Goal: Task Accomplishment & Management: Manage account settings

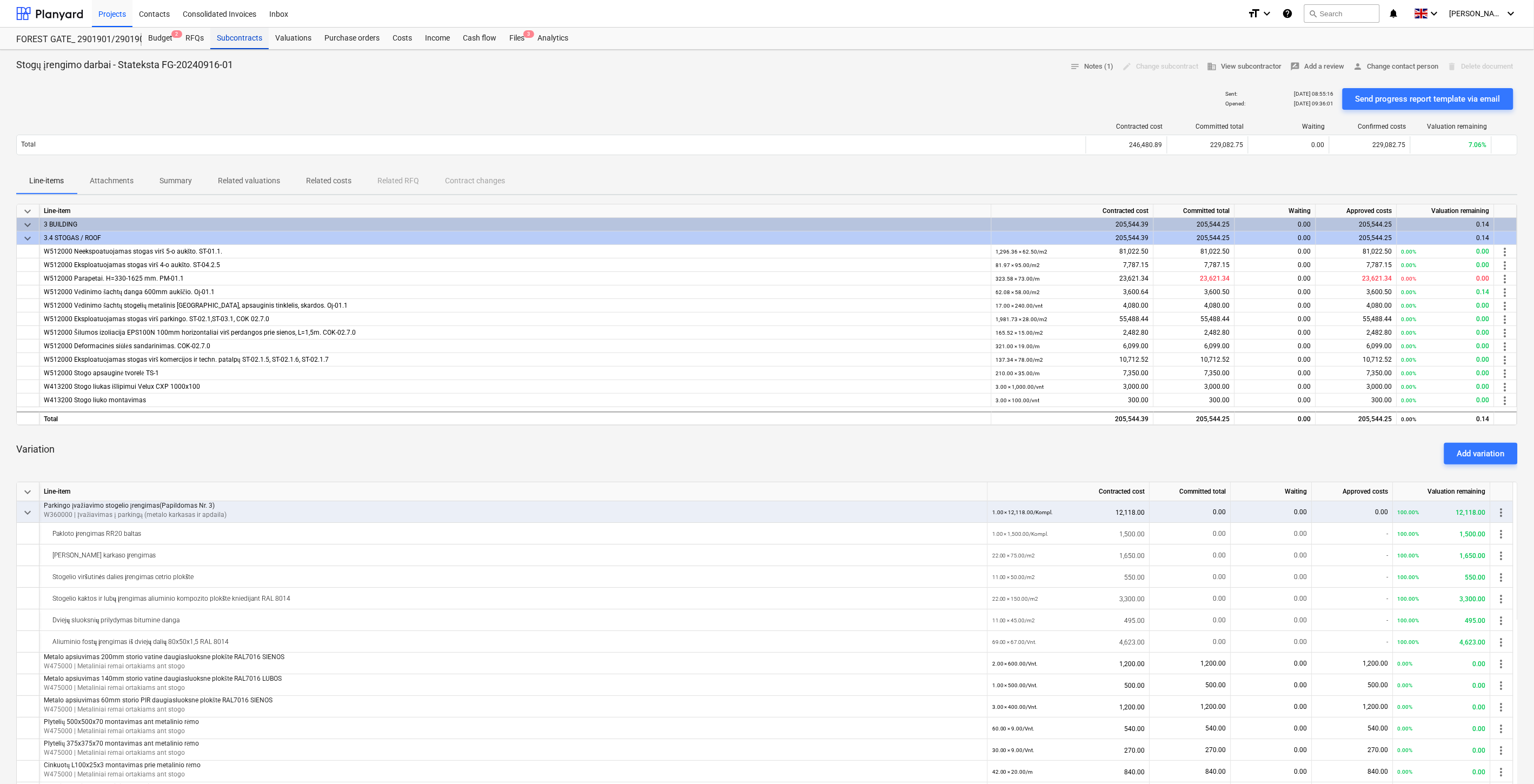
drag, startPoint x: 252, startPoint y: 35, endPoint x: 252, endPoint y: 45, distance: 10.0
click at [251, 35] on div "Subcontracts" at bounding box center [239, 38] width 58 height 22
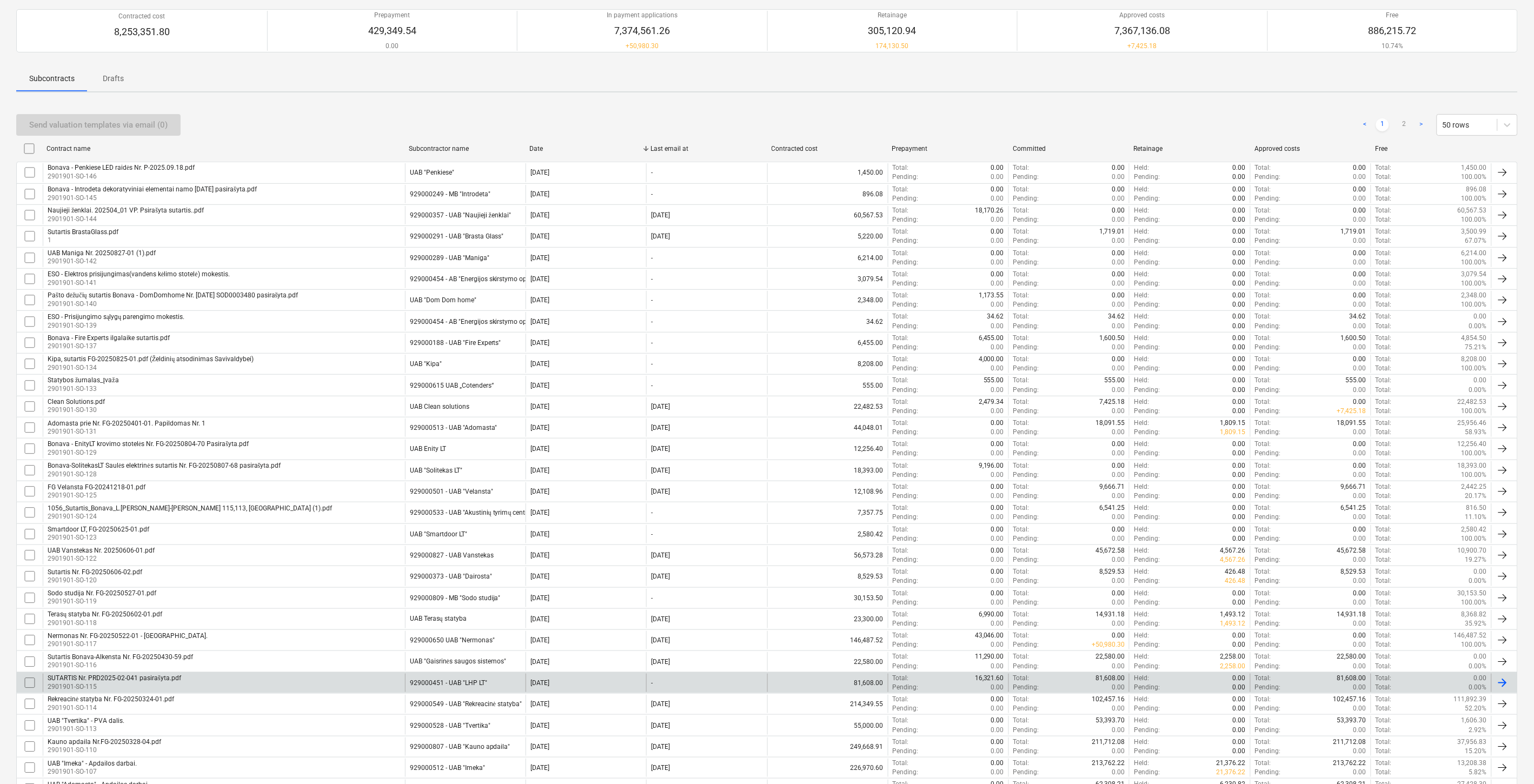
scroll to position [180, 0]
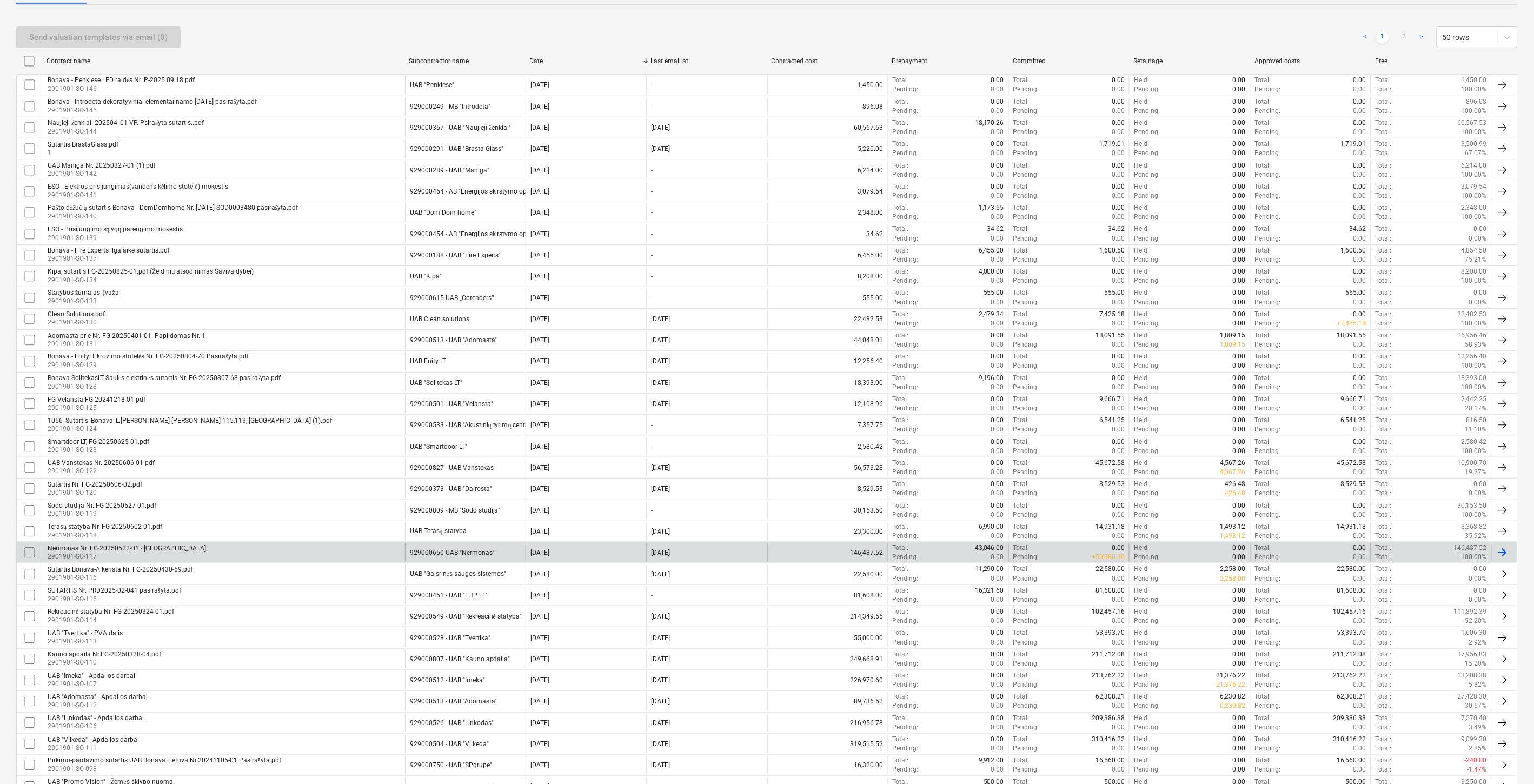
click at [29, 555] on input "checkbox" at bounding box center [30, 553] width 17 height 17
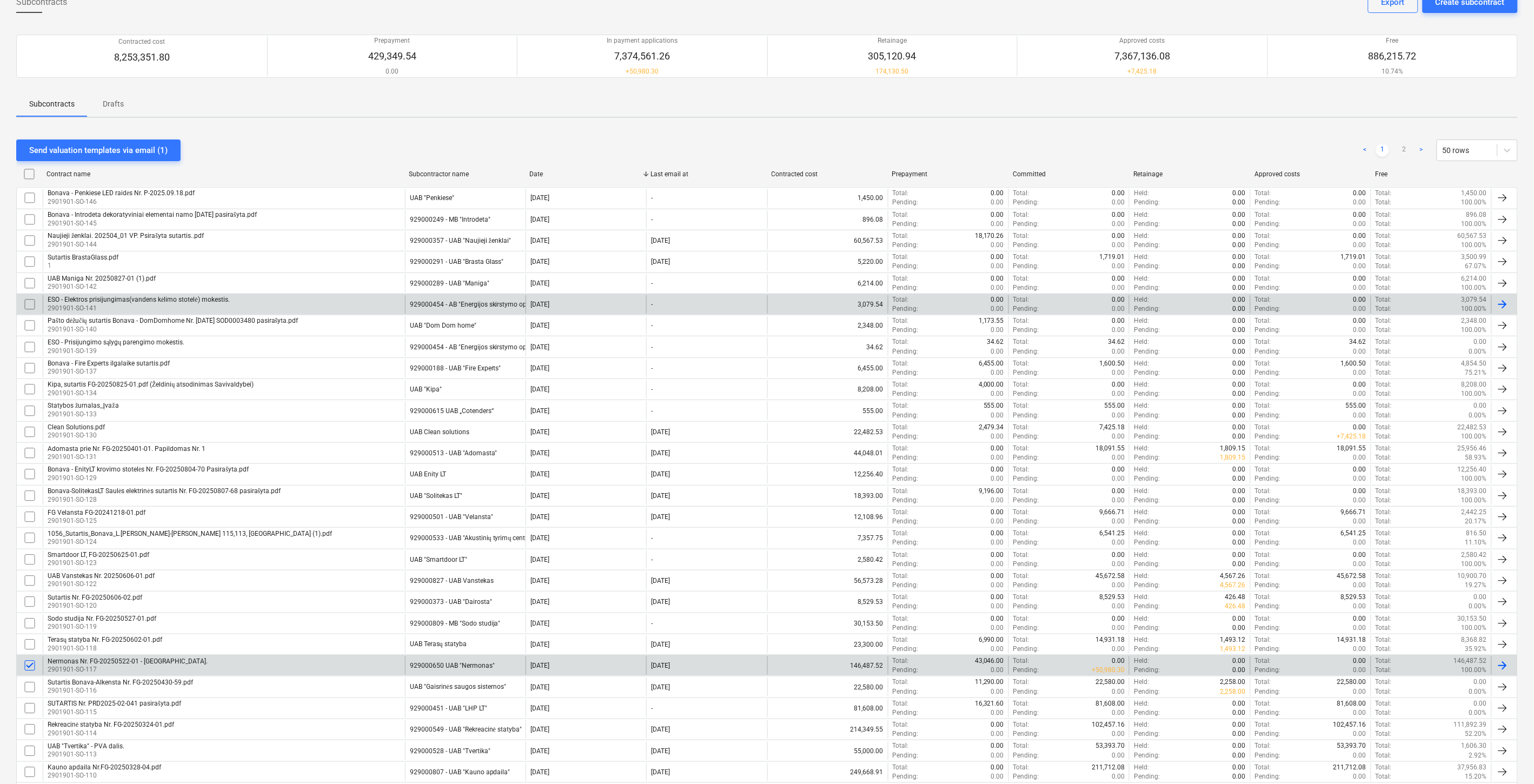
scroll to position [0, 0]
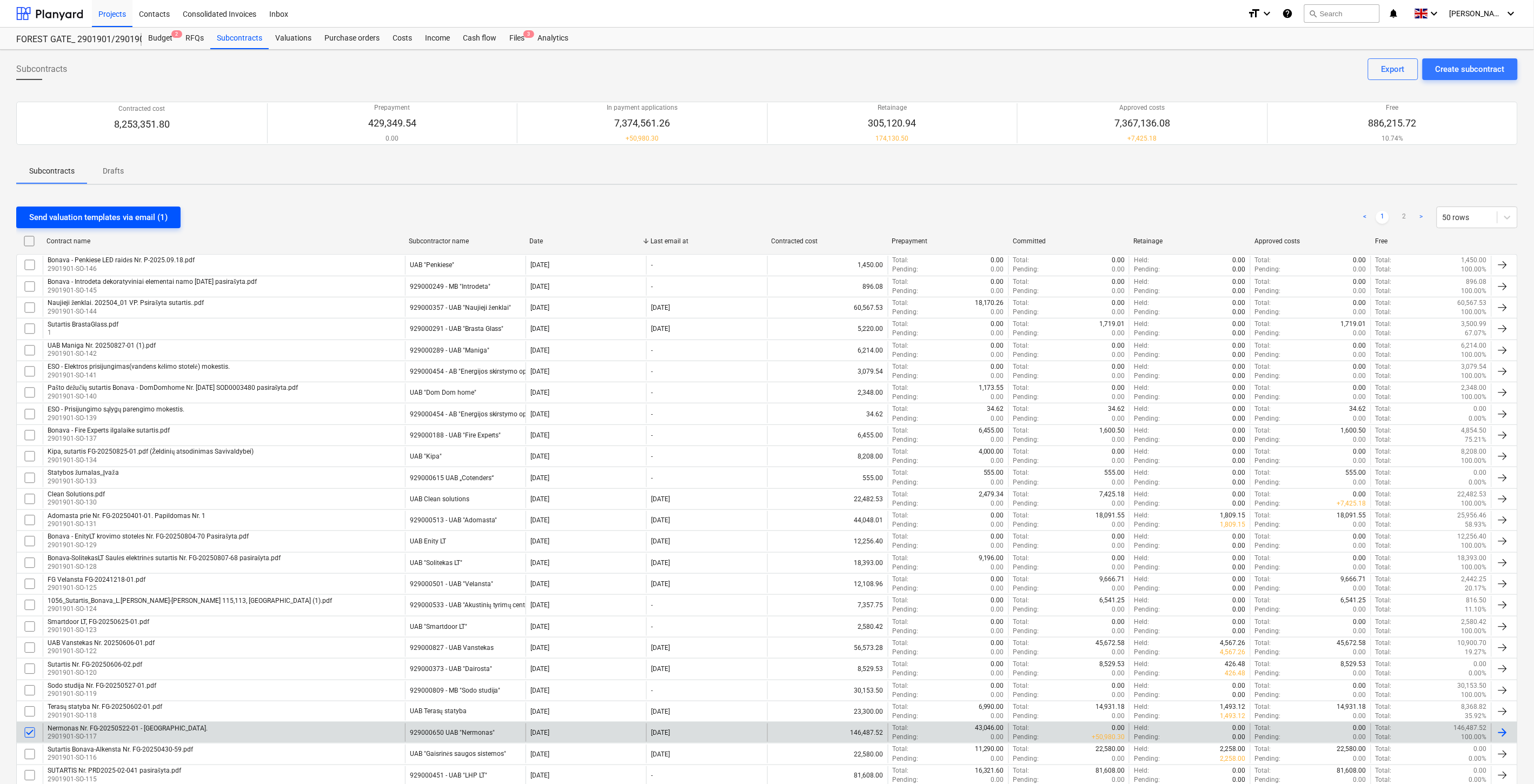
click at [159, 215] on div "Send valuation templates via email (1)" at bounding box center [98, 217] width 139 height 14
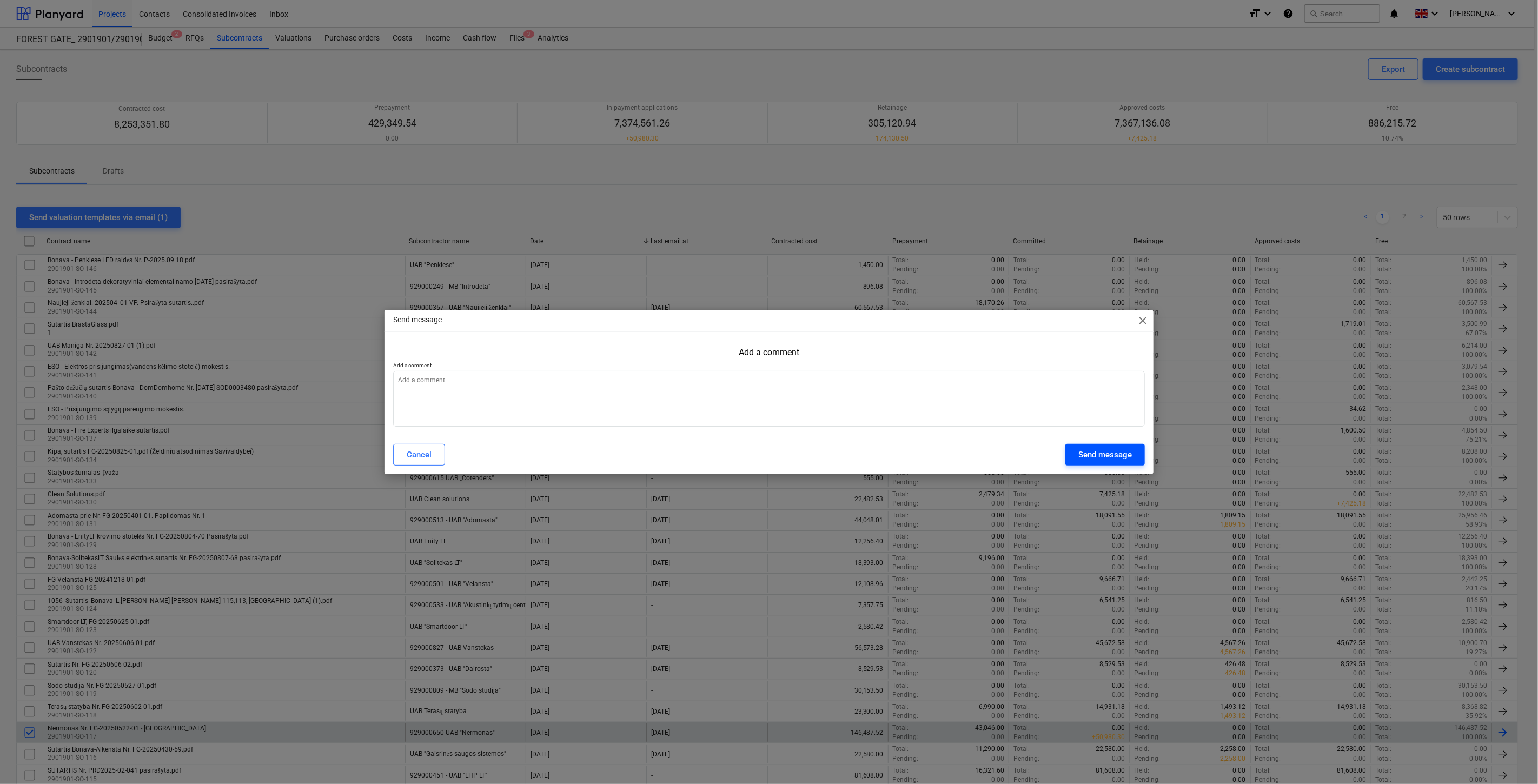
click at [1111, 455] on div "Send message" at bounding box center [1105, 454] width 53 height 14
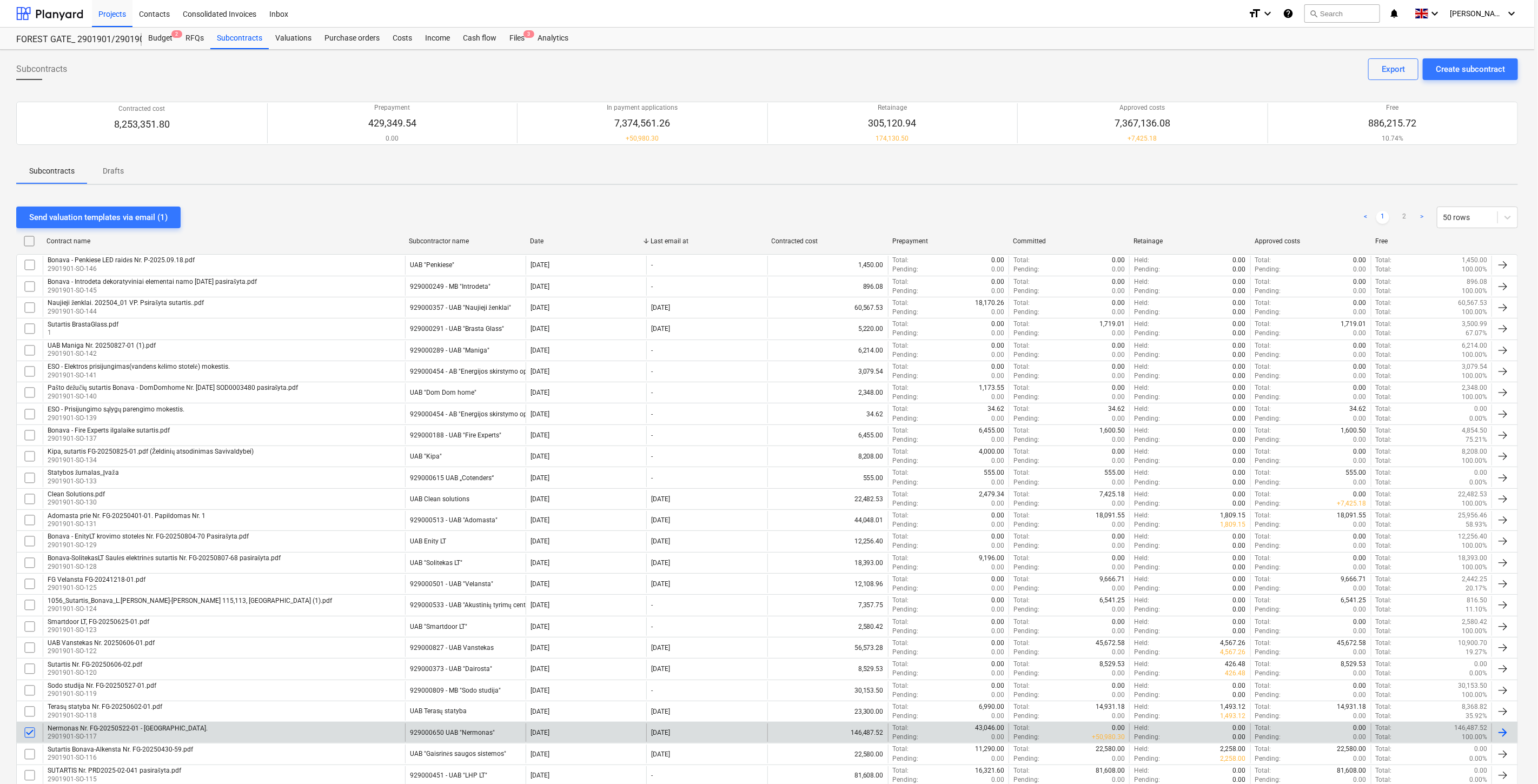
type textarea "x"
click at [342, 35] on div "Purchase orders" at bounding box center [352, 38] width 68 height 22
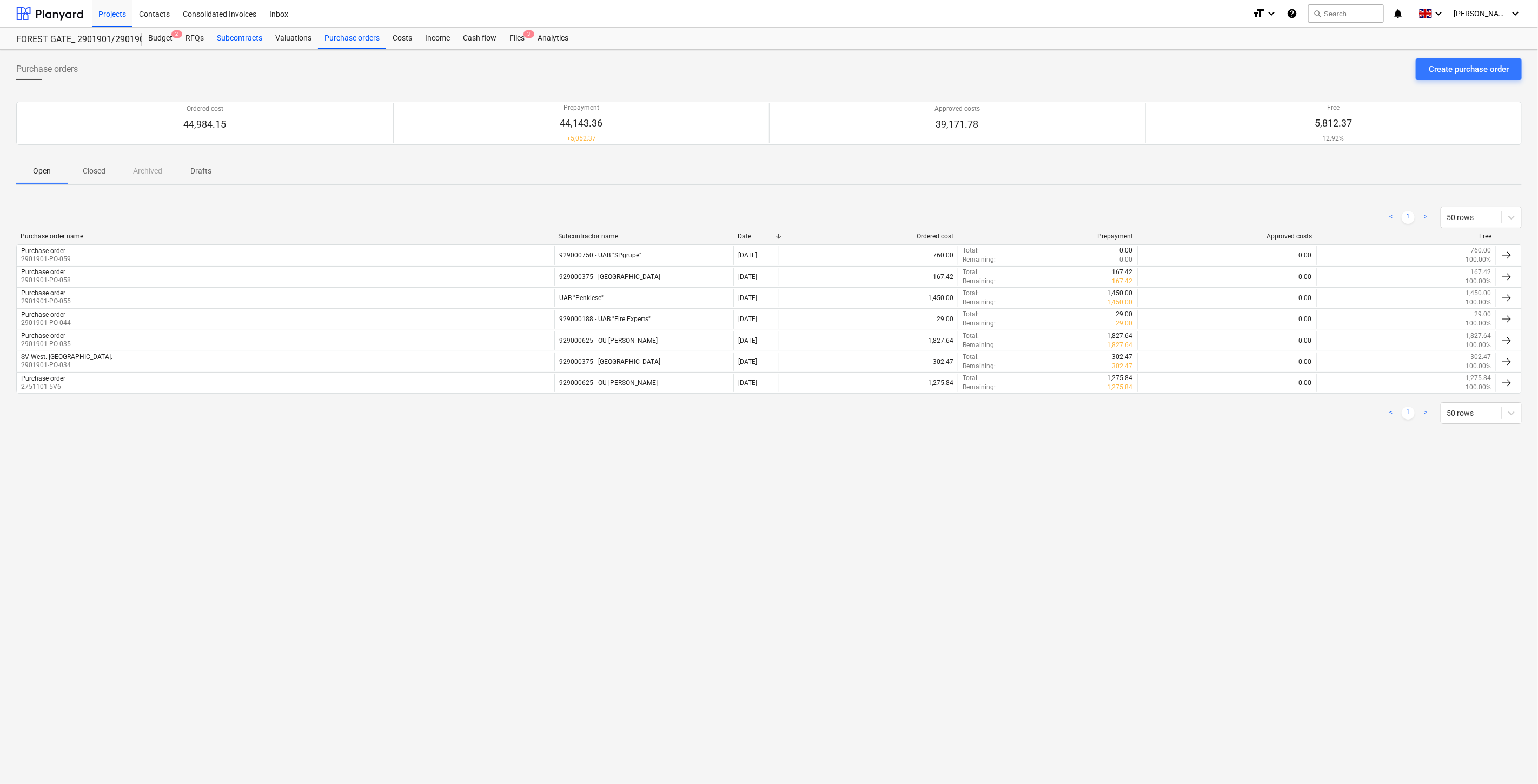
click at [227, 37] on div "Subcontracts" at bounding box center [239, 38] width 58 height 22
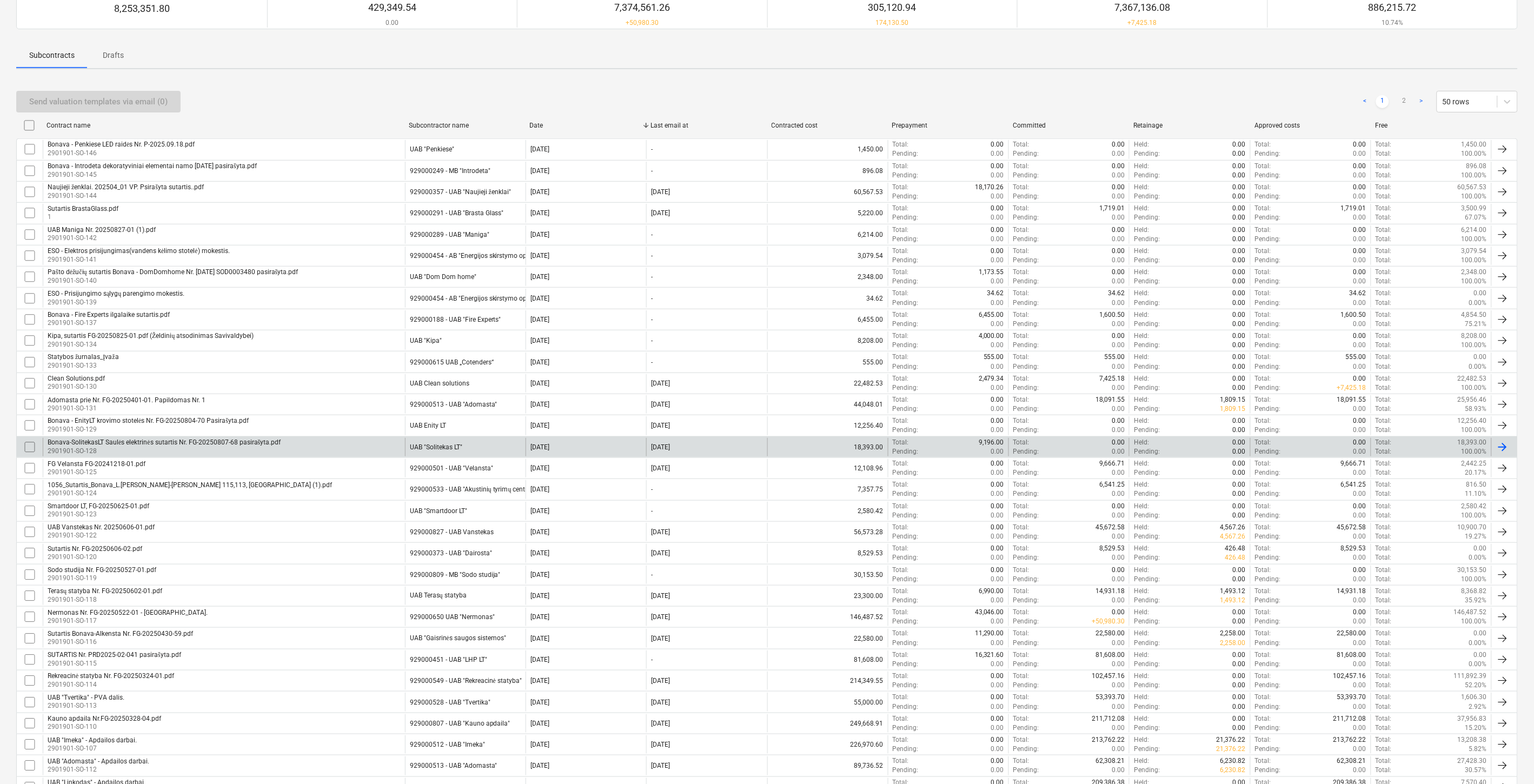
scroll to position [240, 0]
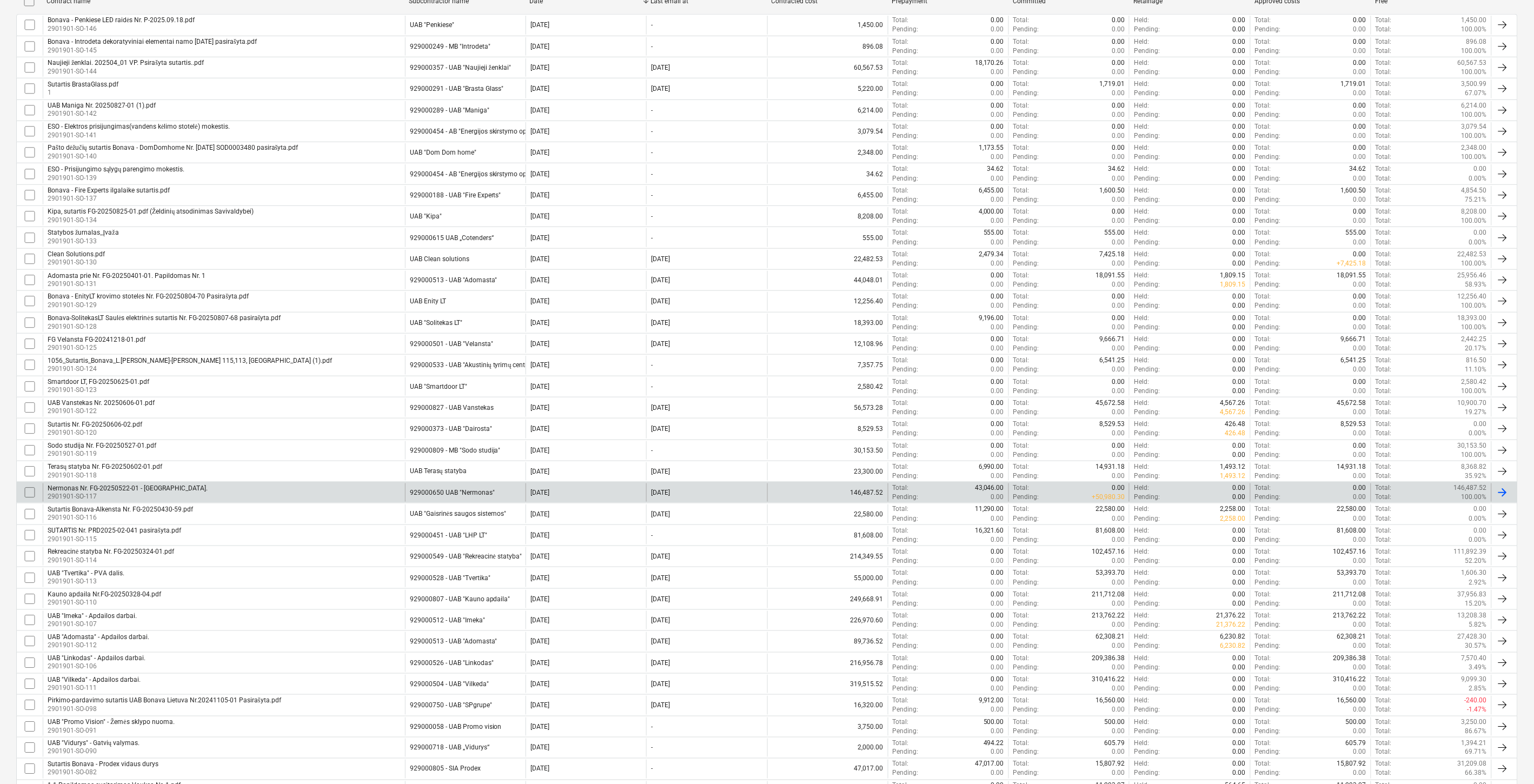
click at [365, 491] on div "Nermonas Nr. FG-20250522-01 - Turėklai. 2901901-SO-117" at bounding box center [223, 493] width 362 height 18
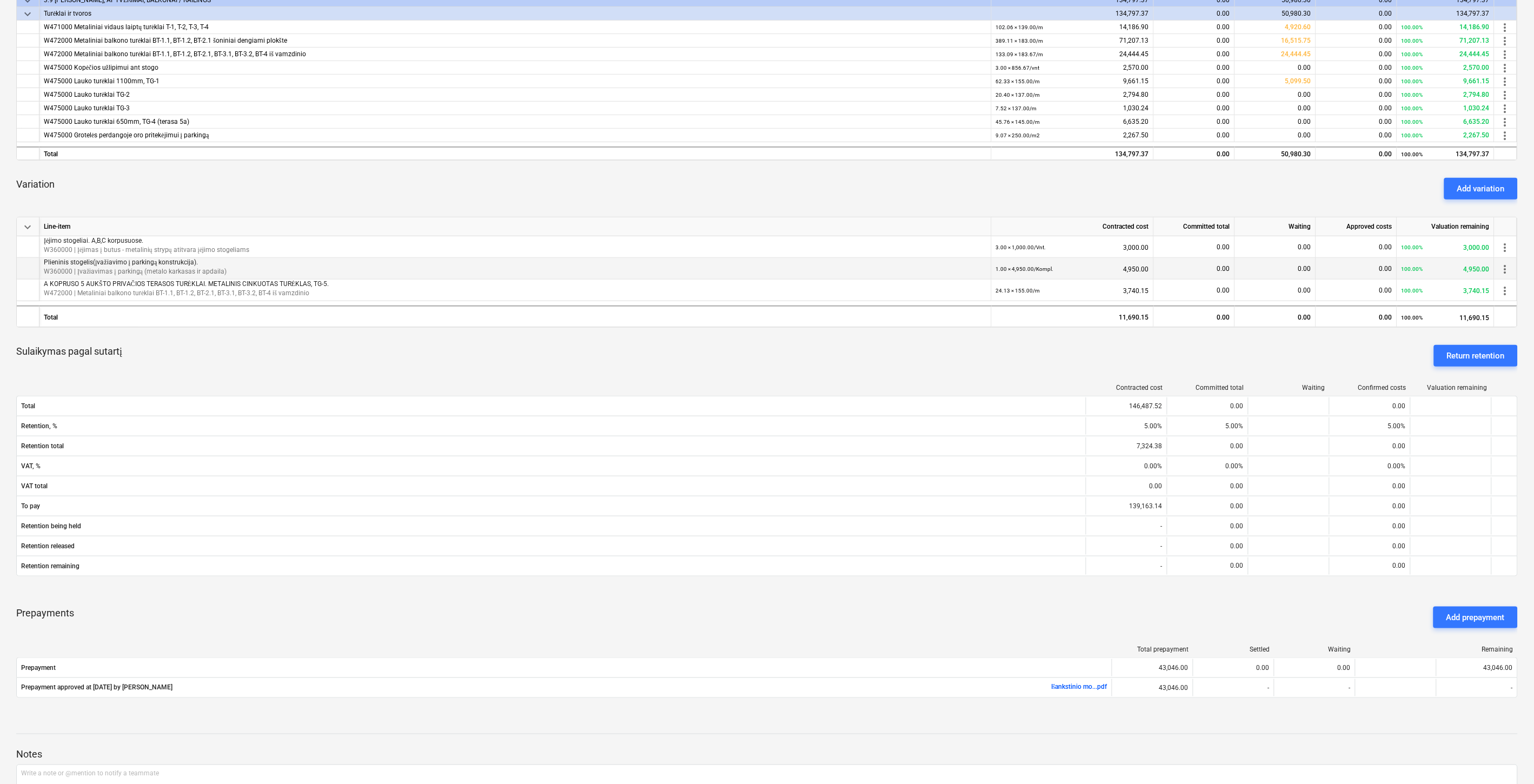
scroll to position [240, 0]
click at [513, 352] on div "Sulaikymas pagal sutartį Return retention" at bounding box center [767, 353] width 1502 height 39
click at [534, 350] on div "Sulaikymas pagal sutartį Return retention" at bounding box center [767, 353] width 1502 height 39
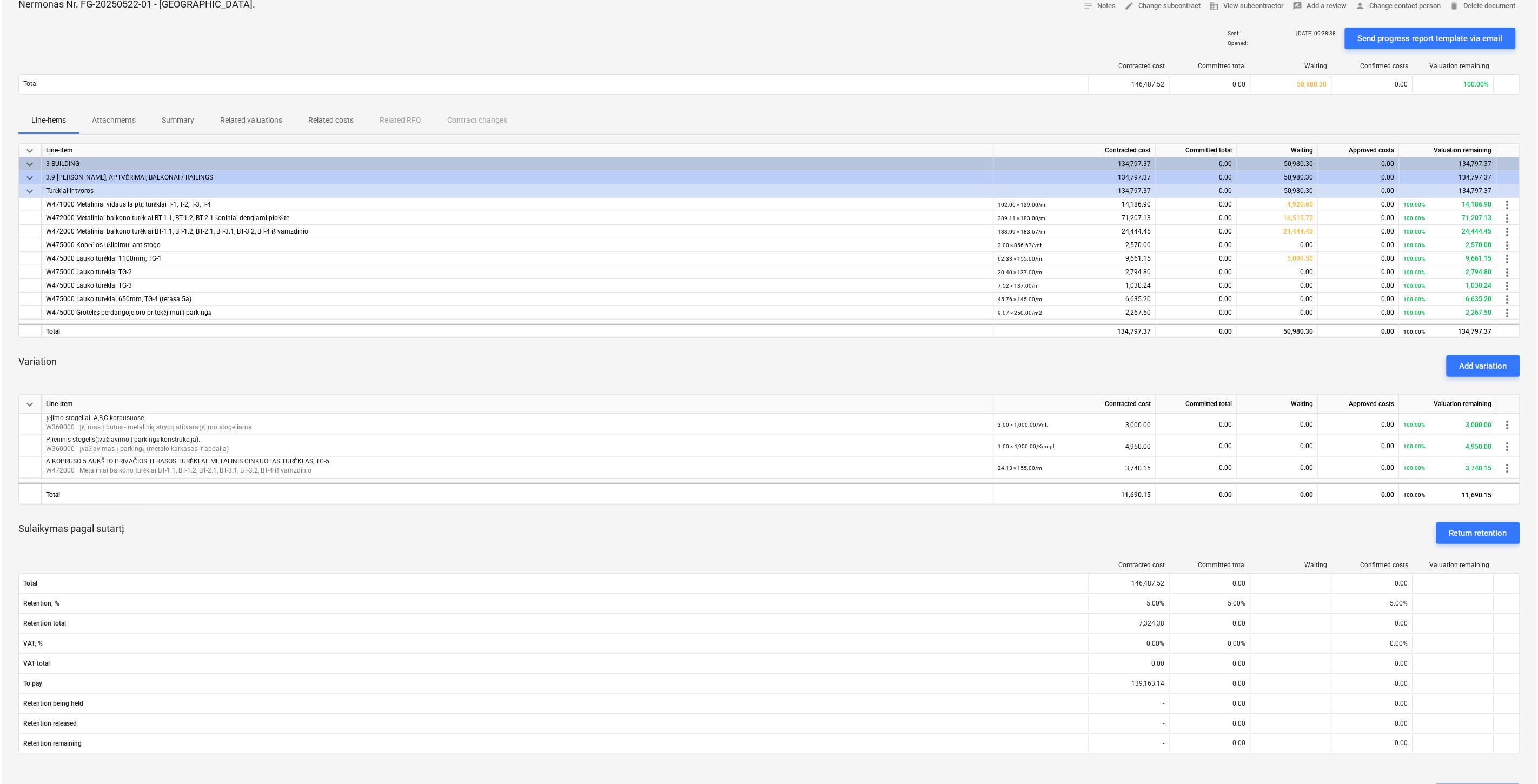
scroll to position [0, 0]
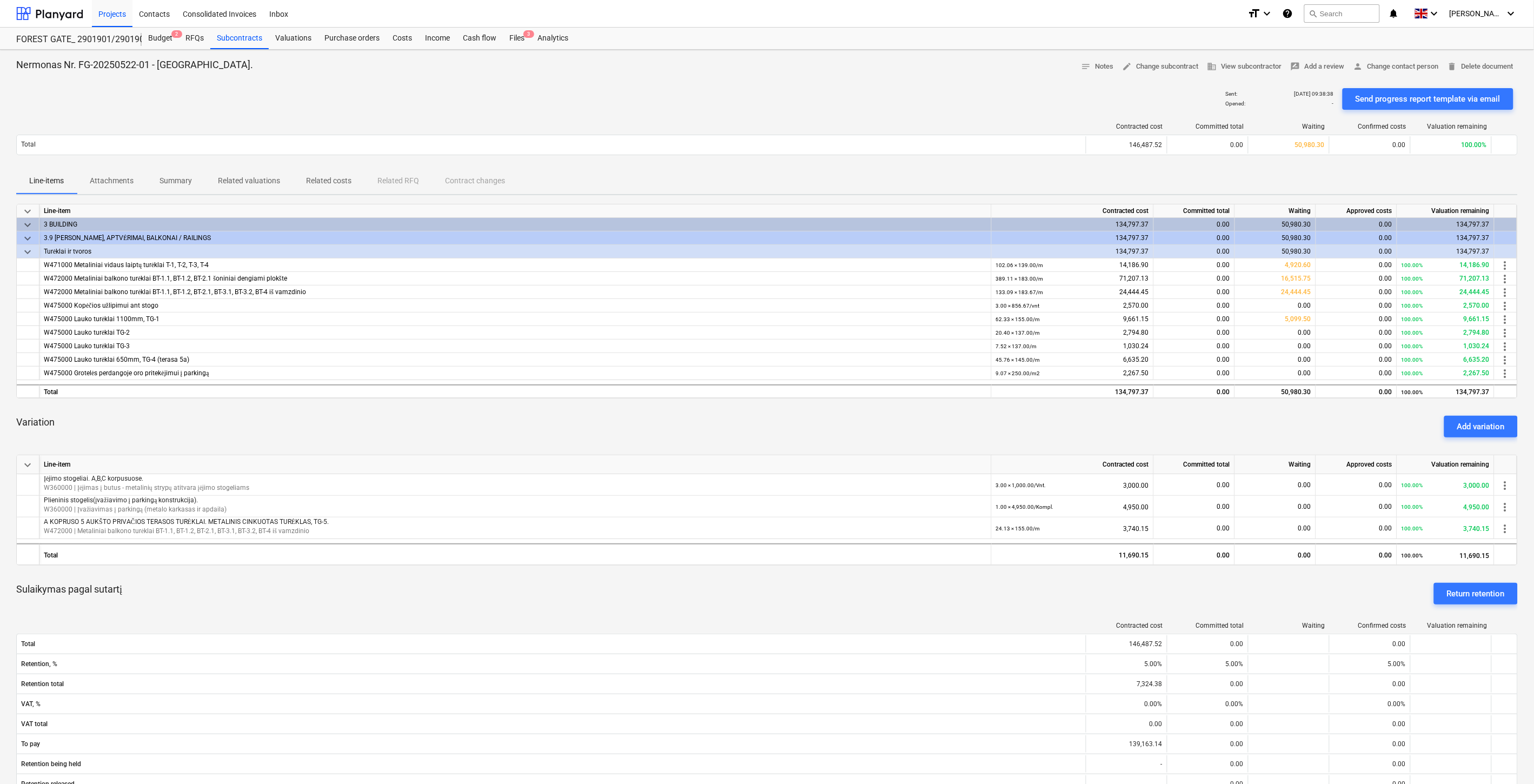
click at [820, 427] on div "Variation Add variation" at bounding box center [767, 427] width 1502 height 39
drag, startPoint x: 834, startPoint y: 425, endPoint x: 426, endPoint y: 434, distance: 408.1
click at [831, 425] on div "Variation Add variation" at bounding box center [767, 427] width 1502 height 39
click at [971, 423] on div "Variation Add variation" at bounding box center [767, 427] width 1502 height 39
click at [981, 417] on div "Variation Add variation" at bounding box center [767, 427] width 1502 height 39
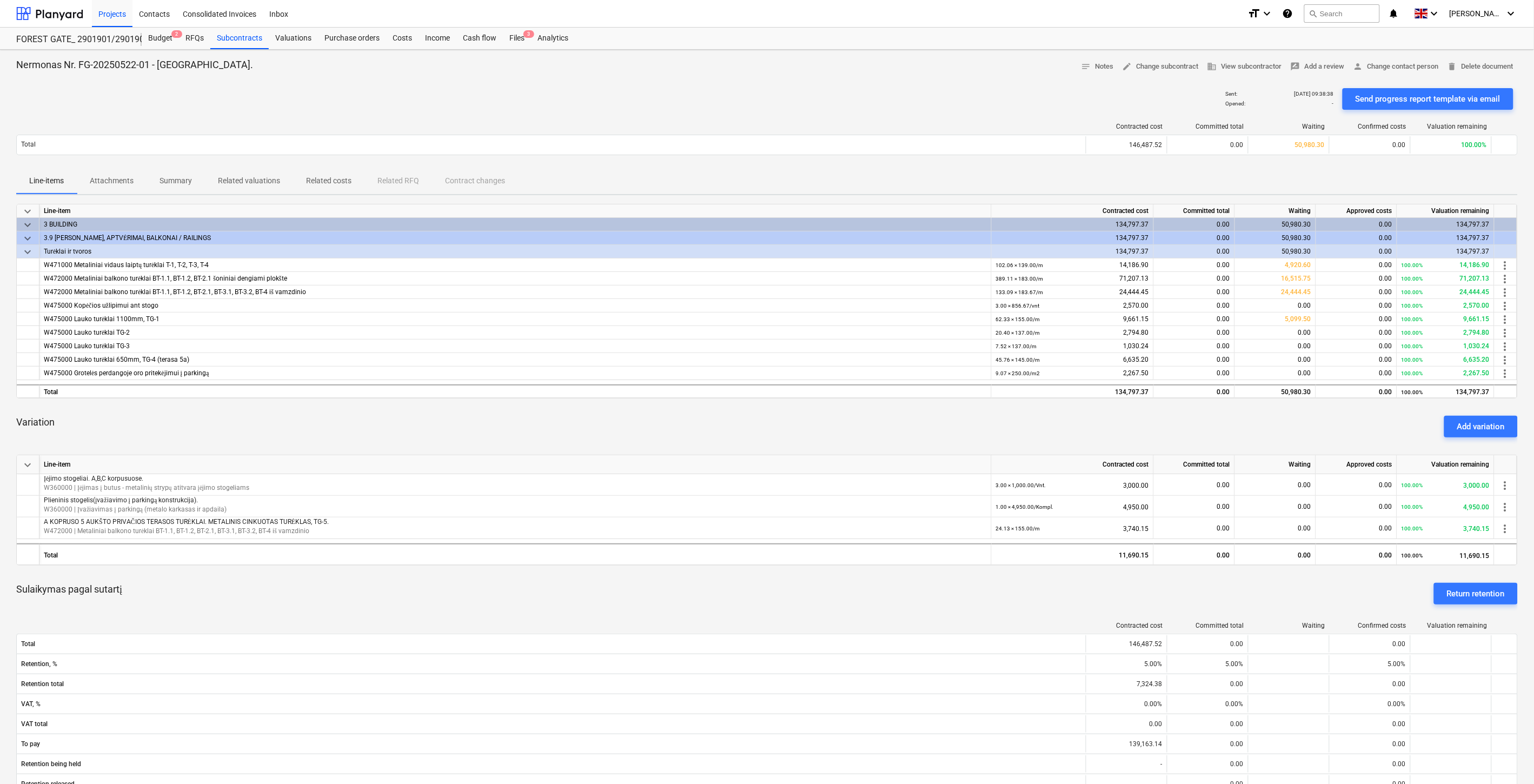
drag, startPoint x: 700, startPoint y: 432, endPoint x: 752, endPoint y: 424, distance: 52.6
click at [703, 432] on div "Variation Add variation" at bounding box center [767, 427] width 1502 height 39
click at [752, 424] on div "Variation Add variation" at bounding box center [767, 427] width 1502 height 39
click at [726, 427] on div "Variation Add variation" at bounding box center [767, 427] width 1502 height 39
click at [777, 414] on div "Variation Add variation" at bounding box center [767, 427] width 1502 height 39
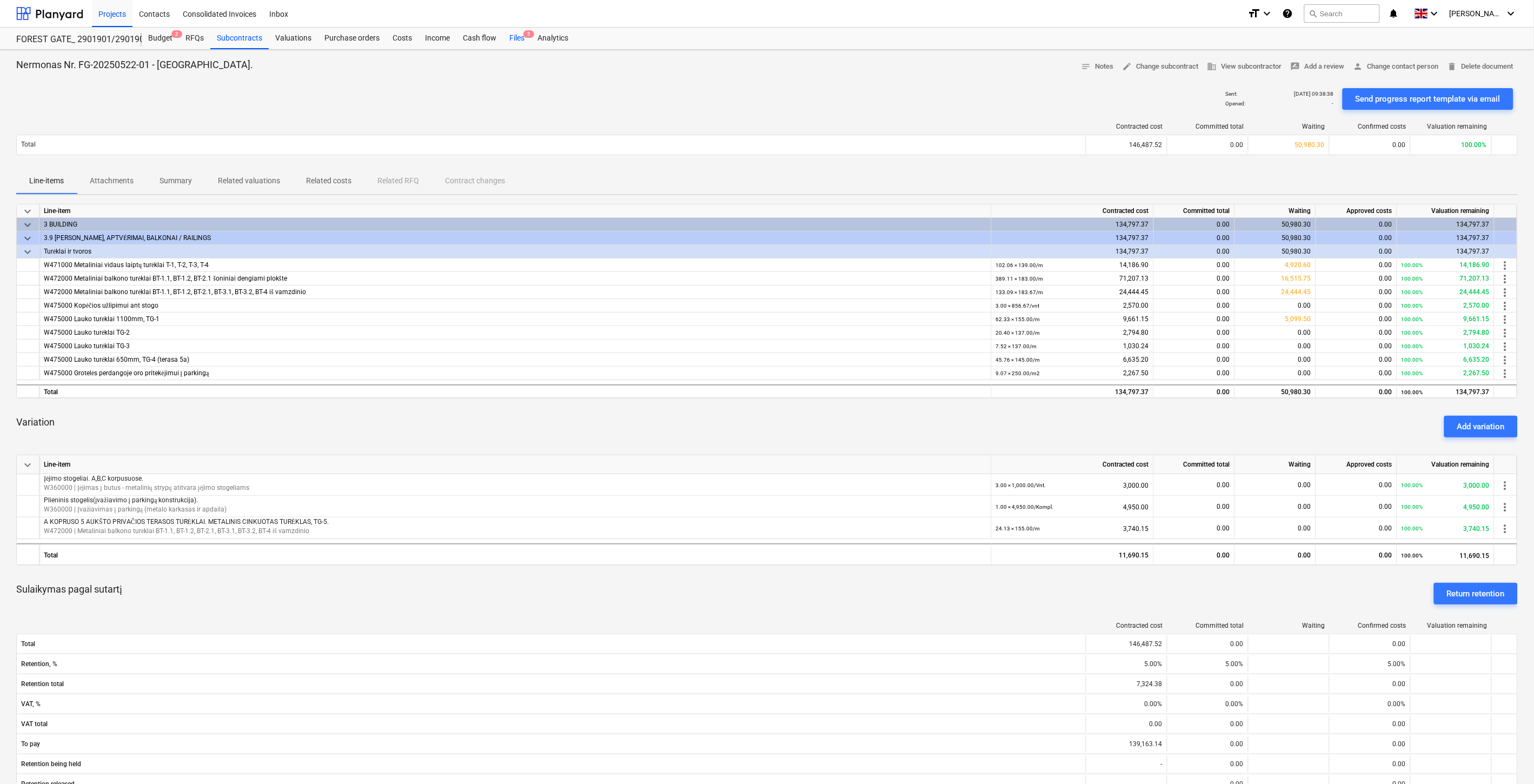
click at [528, 36] on span "3" at bounding box center [528, 34] width 11 height 8
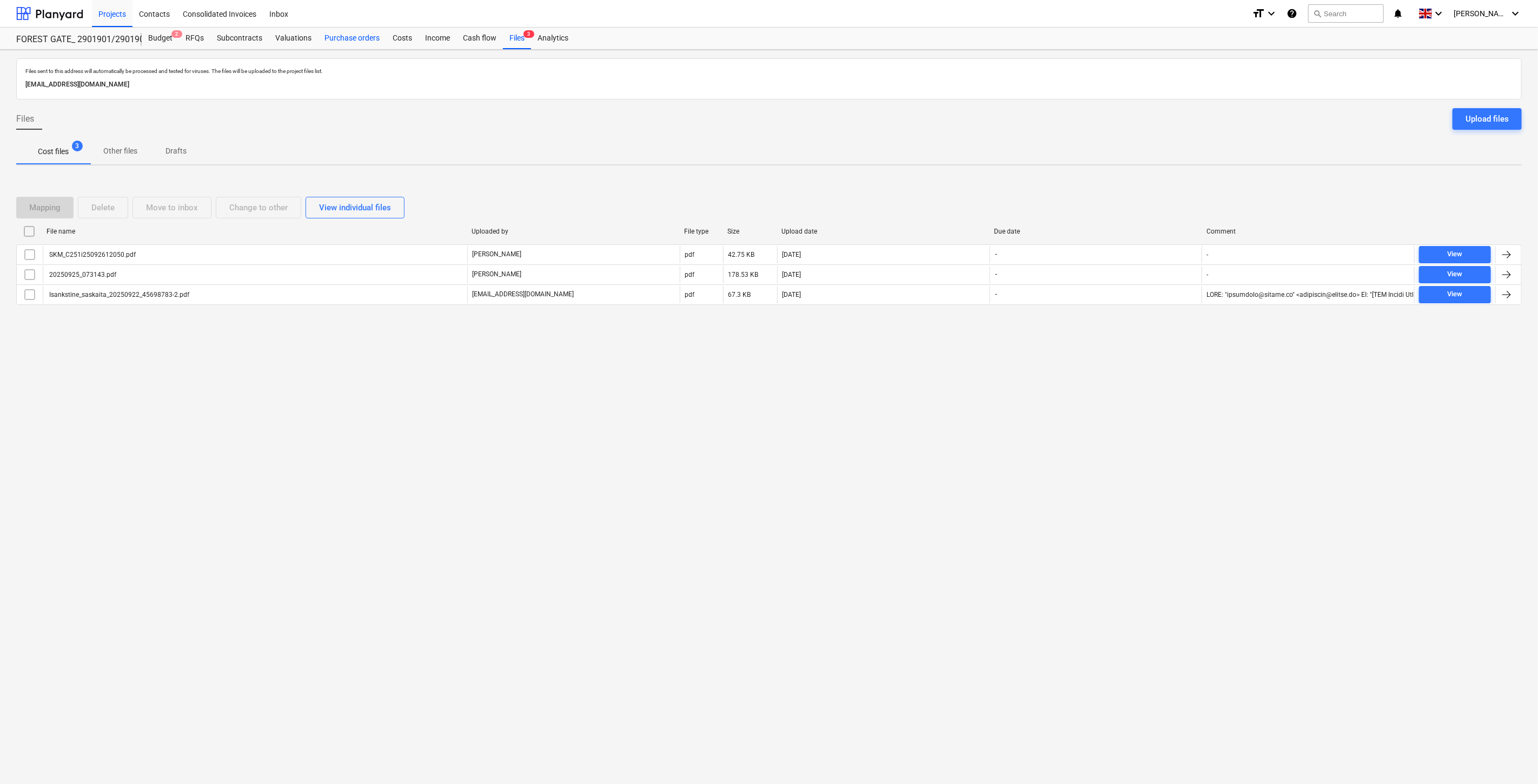
drag, startPoint x: 337, startPoint y: 41, endPoint x: 348, endPoint y: 46, distance: 12.1
click at [337, 41] on div "Purchase orders" at bounding box center [352, 38] width 68 height 22
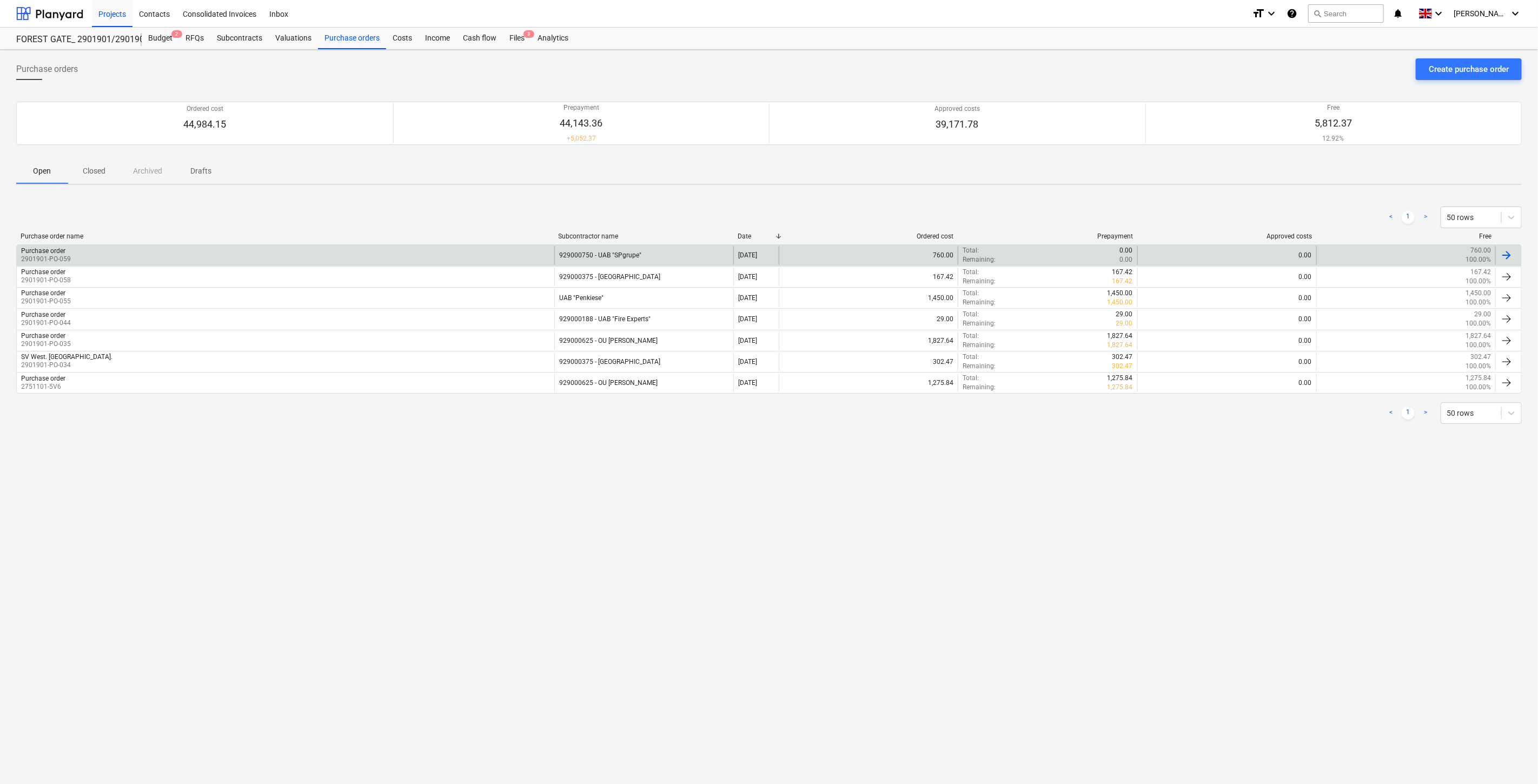
click at [452, 261] on div "Purchase order 2901901-PO-059" at bounding box center [286, 255] width 538 height 18
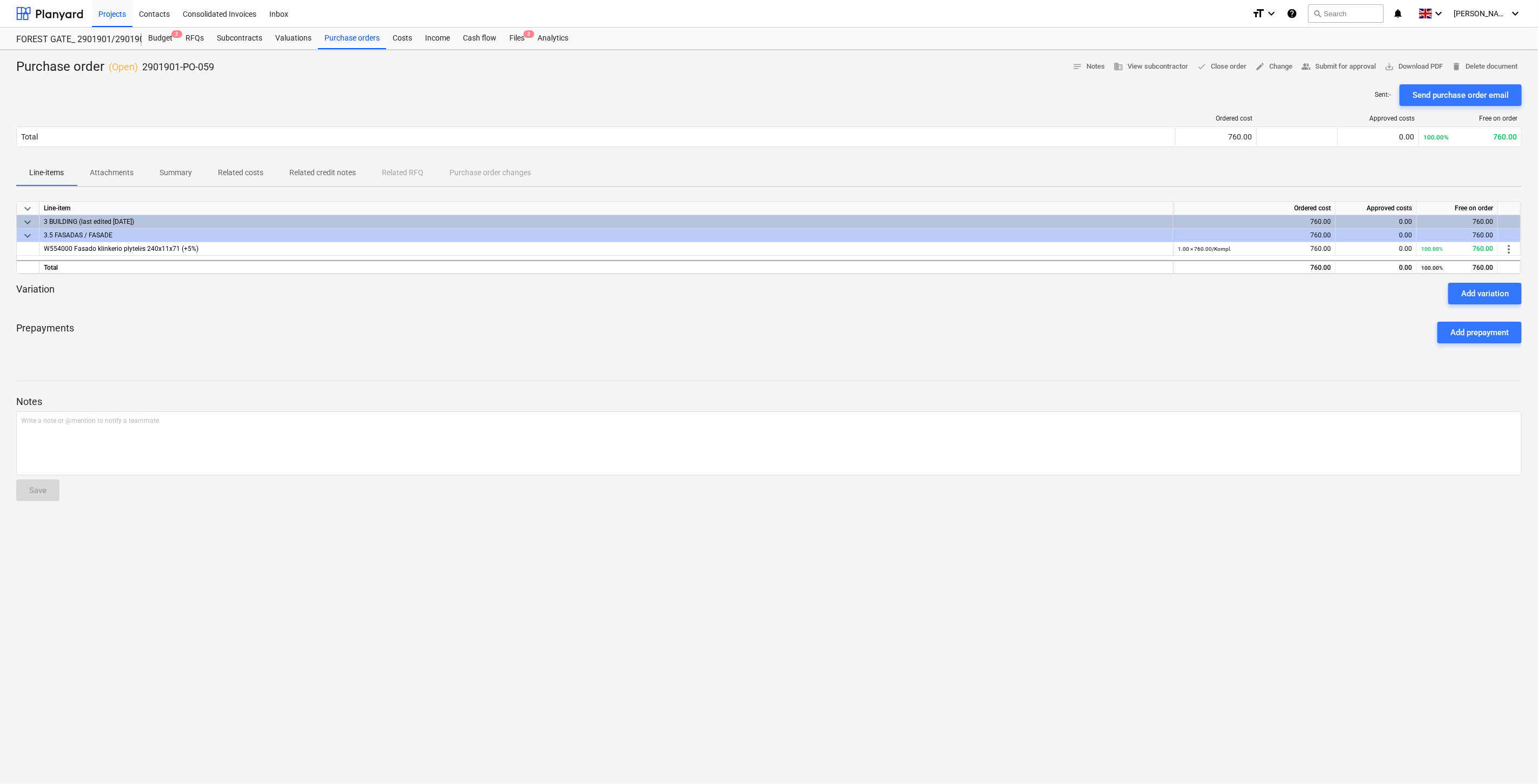
click at [979, 334] on div "Prepayments Add prepayment" at bounding box center [769, 332] width 1506 height 39
drag, startPoint x: 1002, startPoint y: 321, endPoint x: 344, endPoint y: 233, distance: 663.9
click at [1000, 320] on div "Prepayments Add prepayment" at bounding box center [769, 332] width 1506 height 39
drag, startPoint x: 512, startPoint y: 35, endPoint x: 516, endPoint y: 47, distance: 12.6
click at [512, 35] on div "Files 3" at bounding box center [517, 38] width 28 height 22
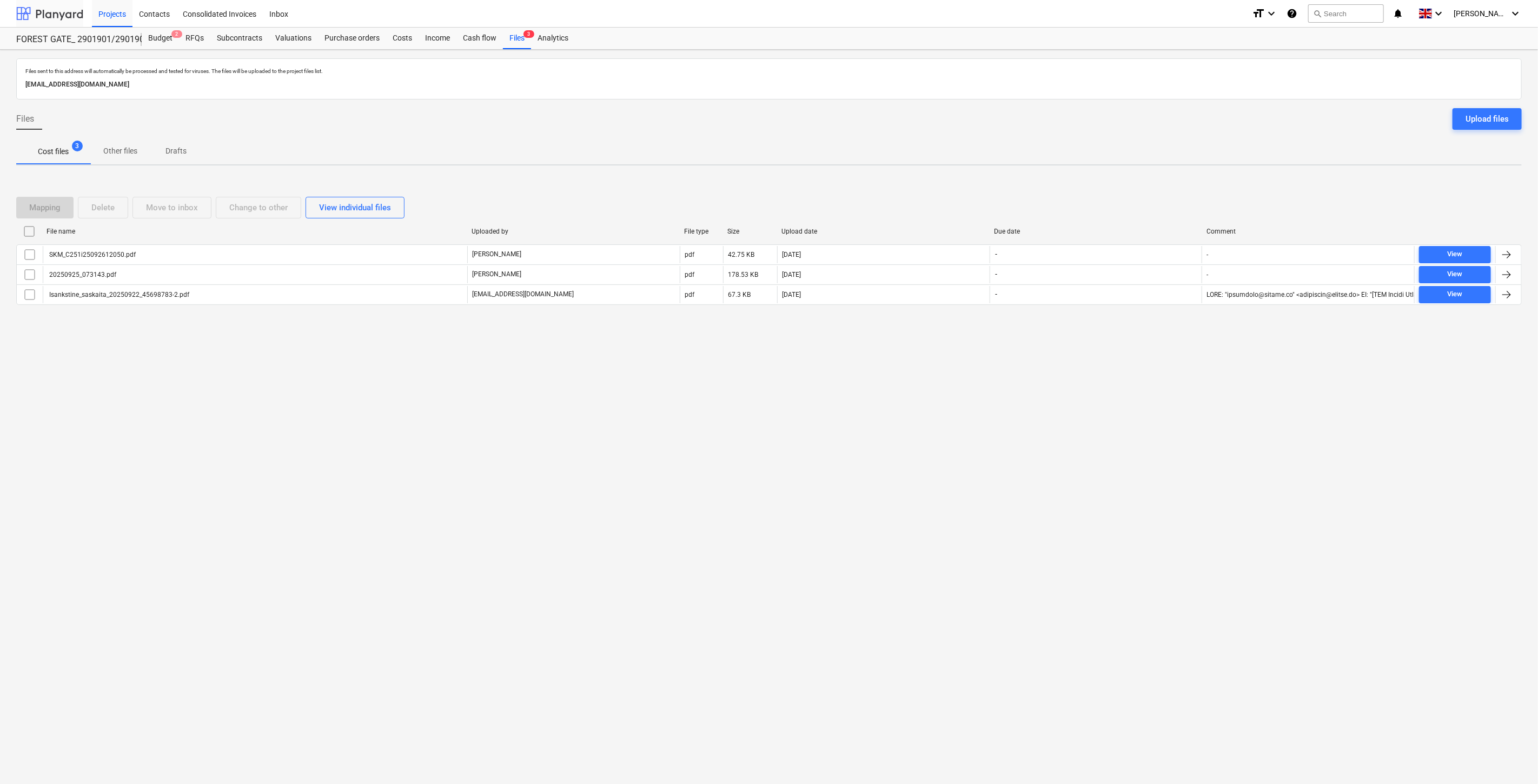
drag, startPoint x: 60, startPoint y: 17, endPoint x: 66, endPoint y: 26, distance: 10.8
click at [60, 17] on div at bounding box center [50, 13] width 67 height 27
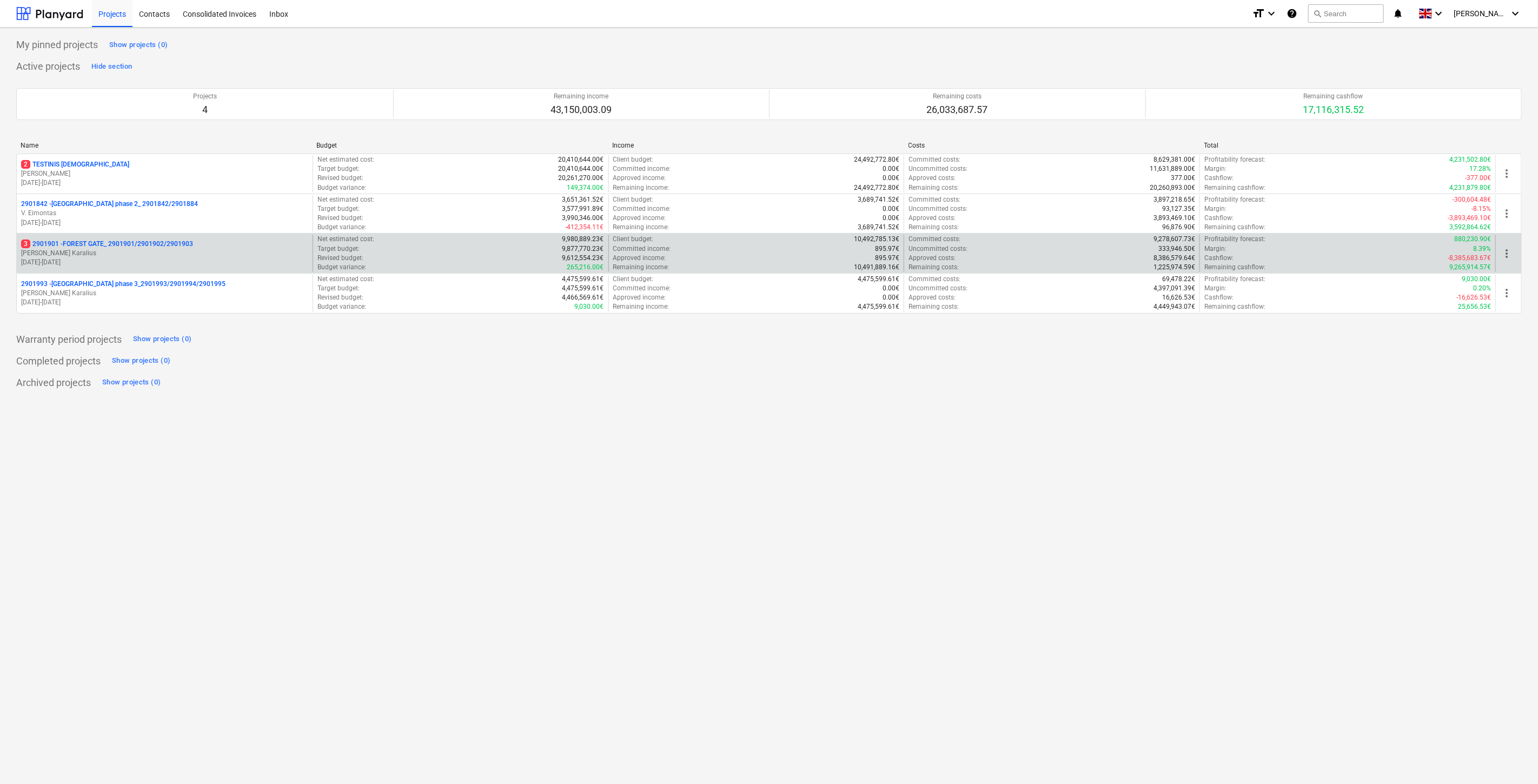
click at [131, 244] on p "3 2901901 - FOREST GATE_ 2901901/2901902/2901903" at bounding box center [107, 244] width 172 height 9
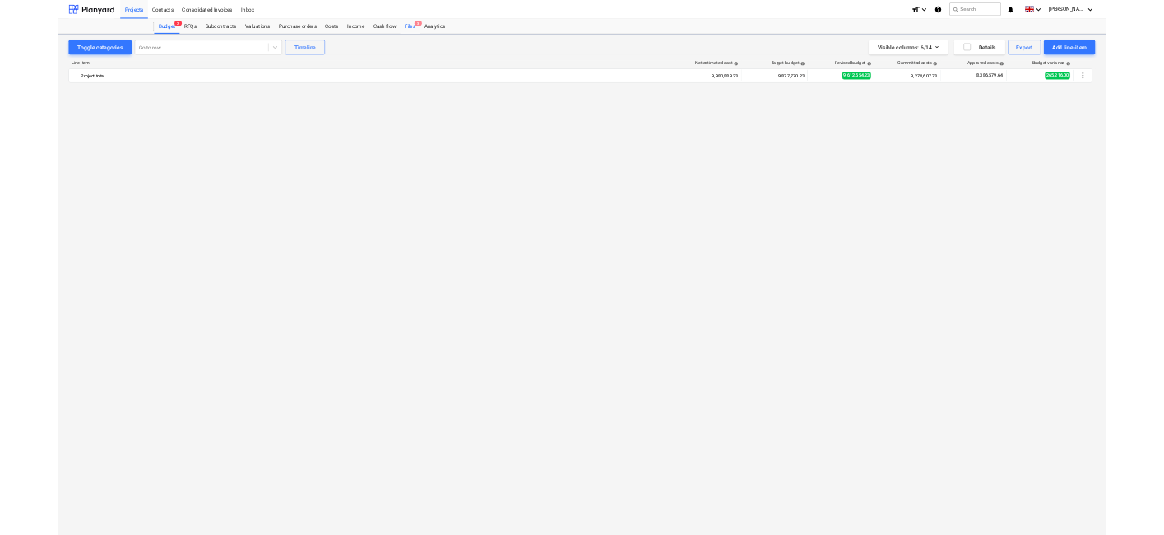
scroll to position [6352, 0]
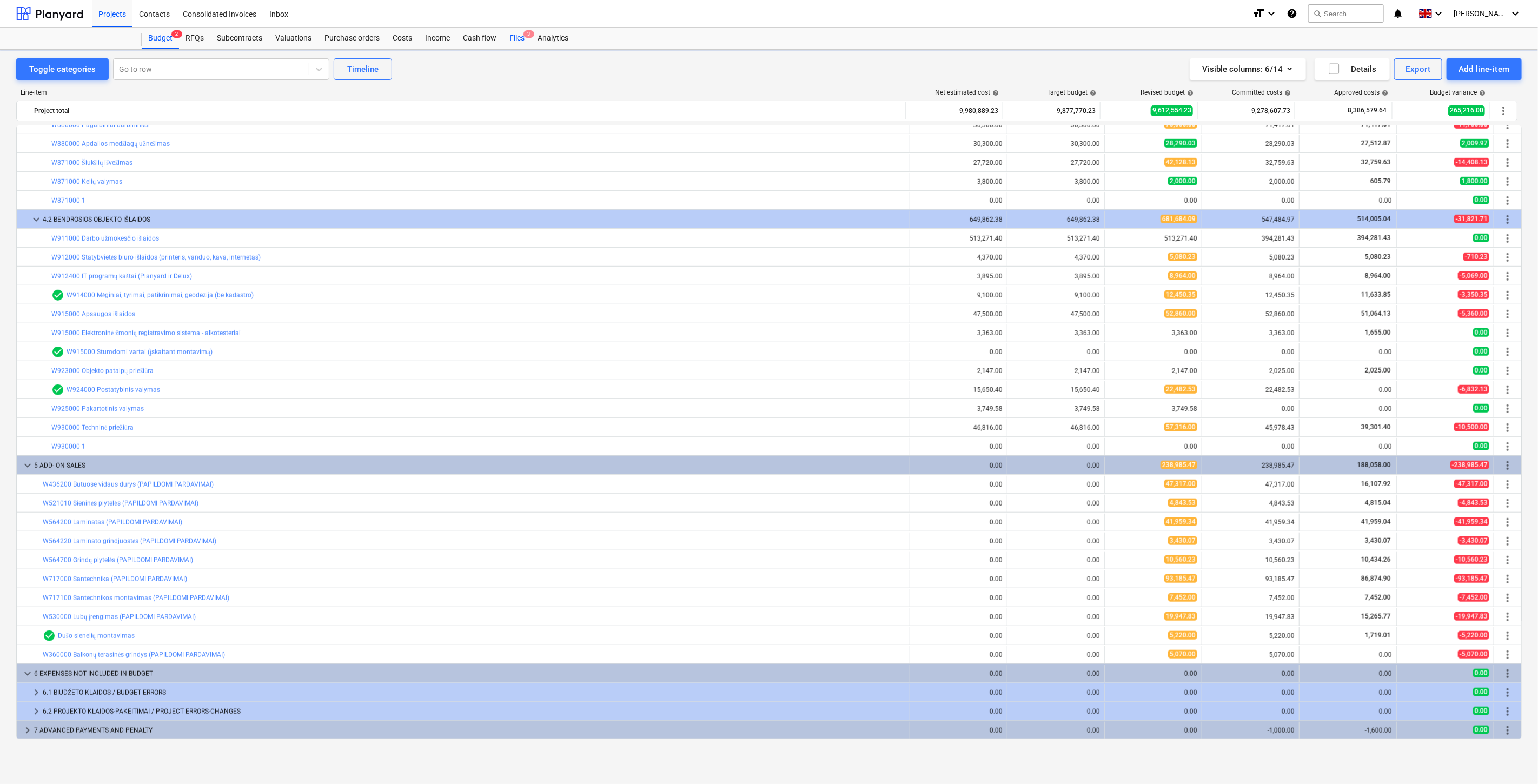
click at [522, 42] on div "Files 3" at bounding box center [517, 38] width 28 height 22
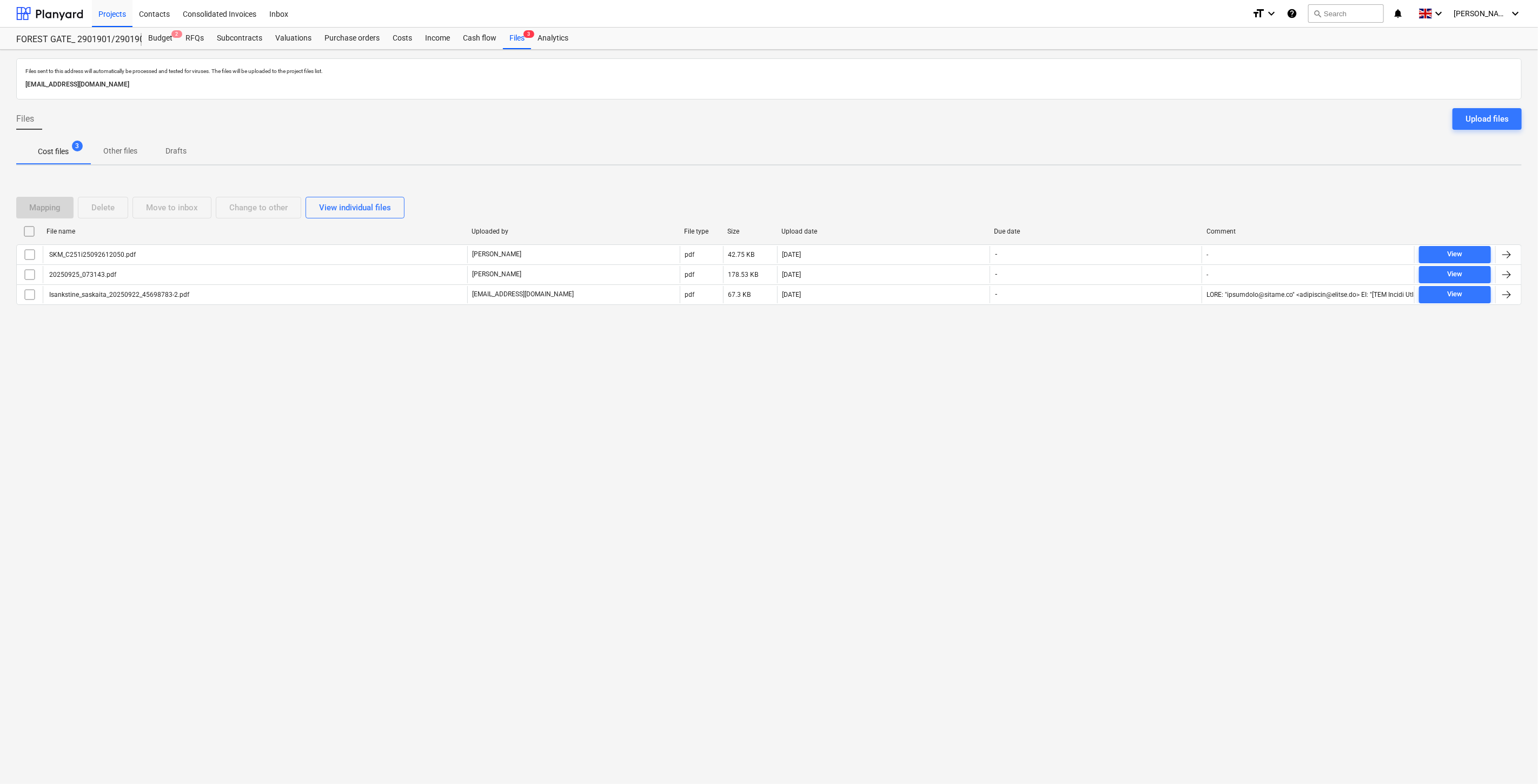
drag, startPoint x: 194, startPoint y: 380, endPoint x: 298, endPoint y: 183, distance: 222.8
click at [206, 350] on div "Files sent to this address will automatically be processed and tested for virus…" at bounding box center [769, 417] width 1538 height 734
click at [273, 46] on div "Valuations" at bounding box center [293, 38] width 49 height 22
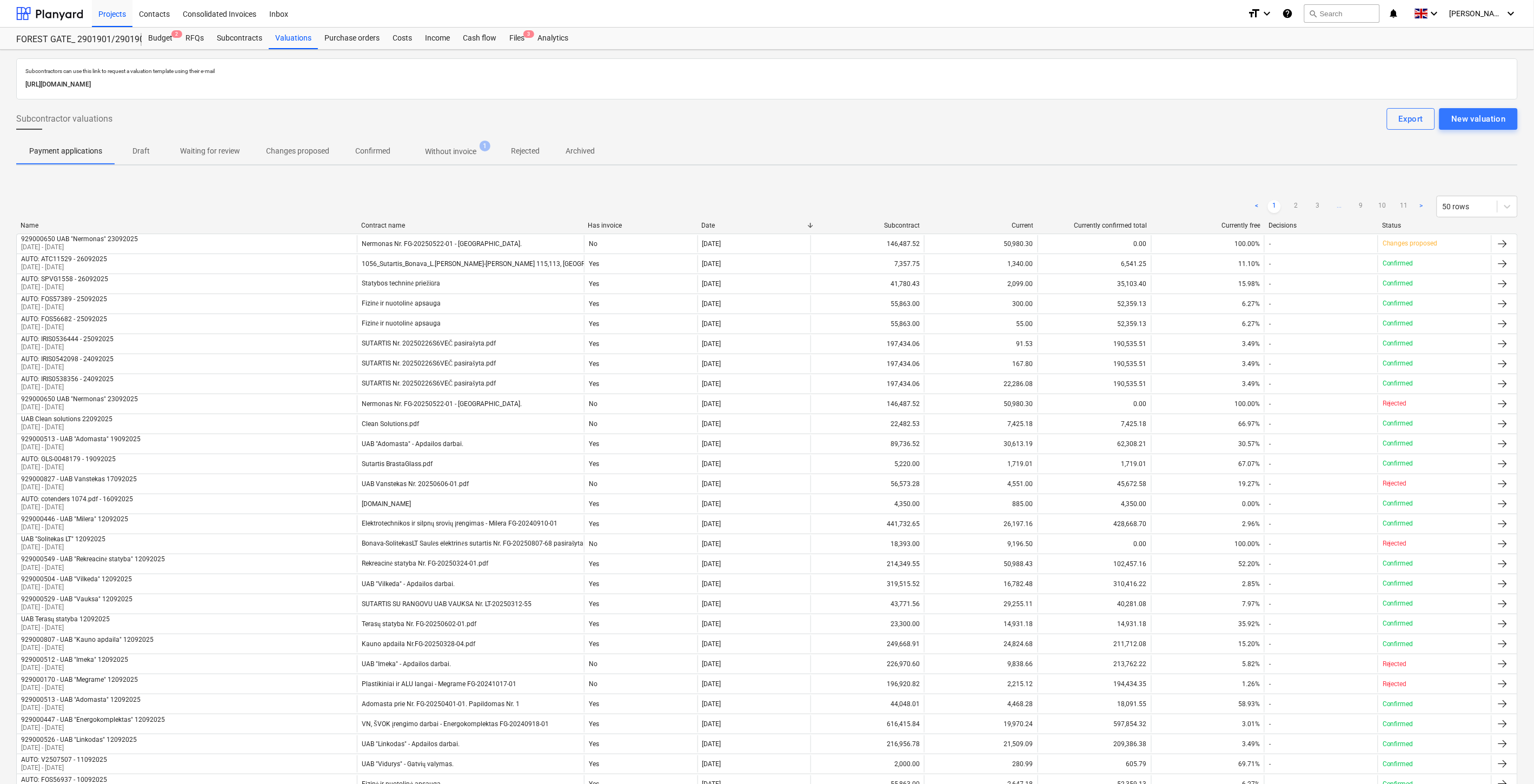
drag, startPoint x: 517, startPoint y: 150, endPoint x: 498, endPoint y: 166, distance: 24.8
click at [517, 150] on p "Rejected" at bounding box center [526, 150] width 29 height 11
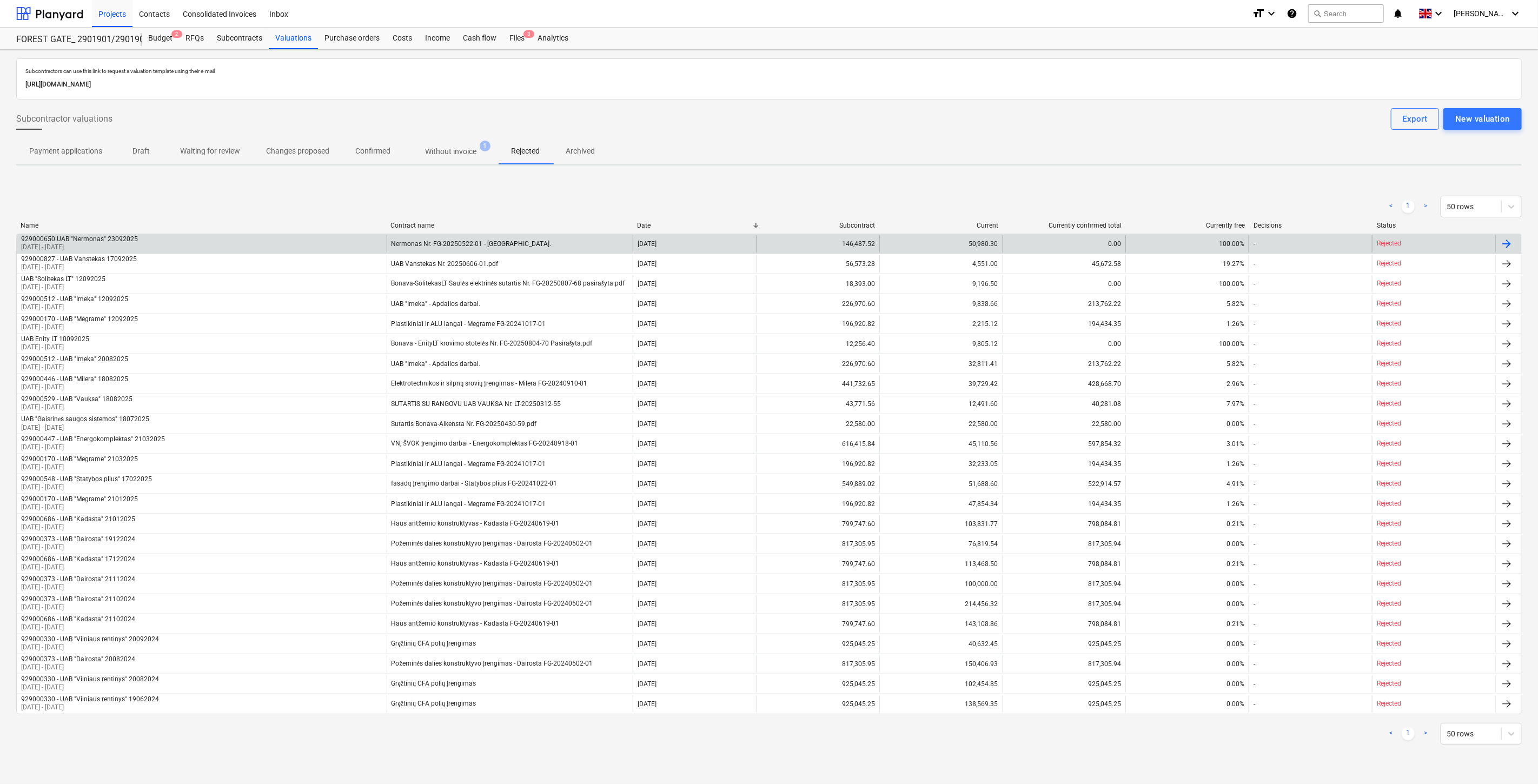
click at [350, 242] on div "929000650 UAB "Nermonas" 23092025 01 Sep 2025 - 30 Sep 2025" at bounding box center [202, 244] width 370 height 17
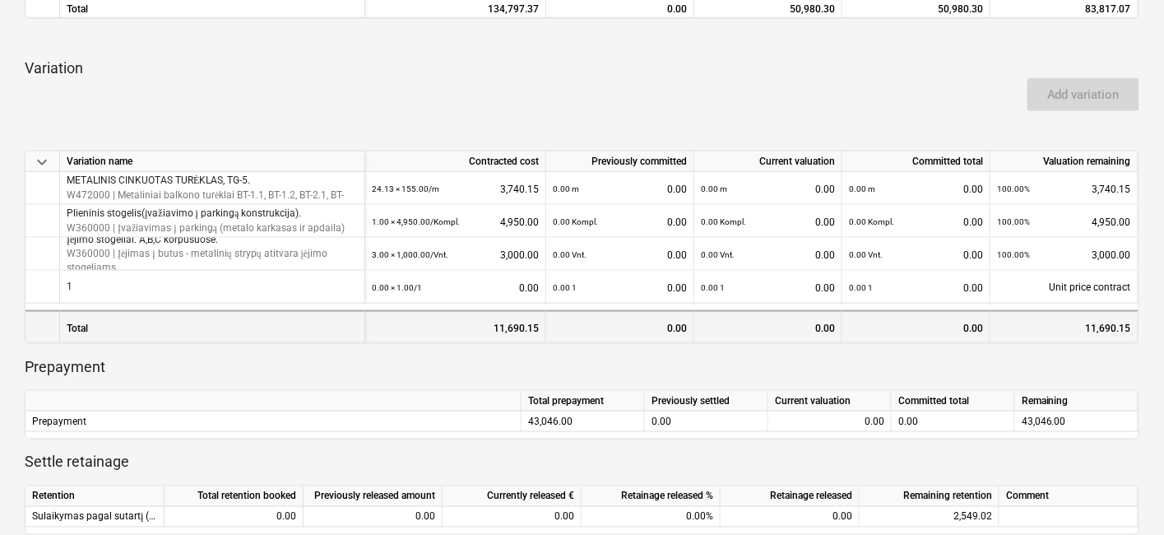
scroll to position [639, 0]
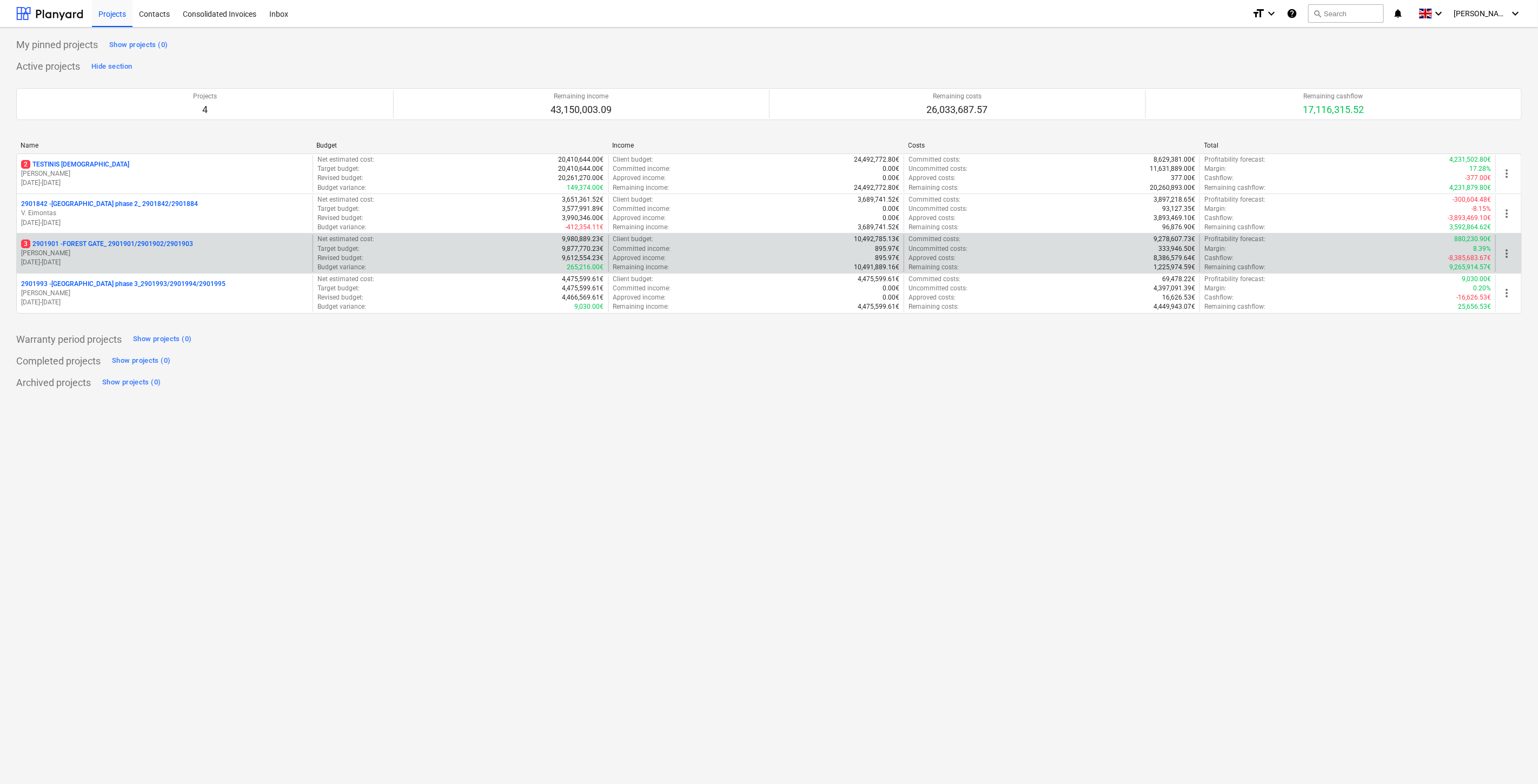
click at [241, 252] on p "J. Karalius" at bounding box center [164, 253] width 287 height 9
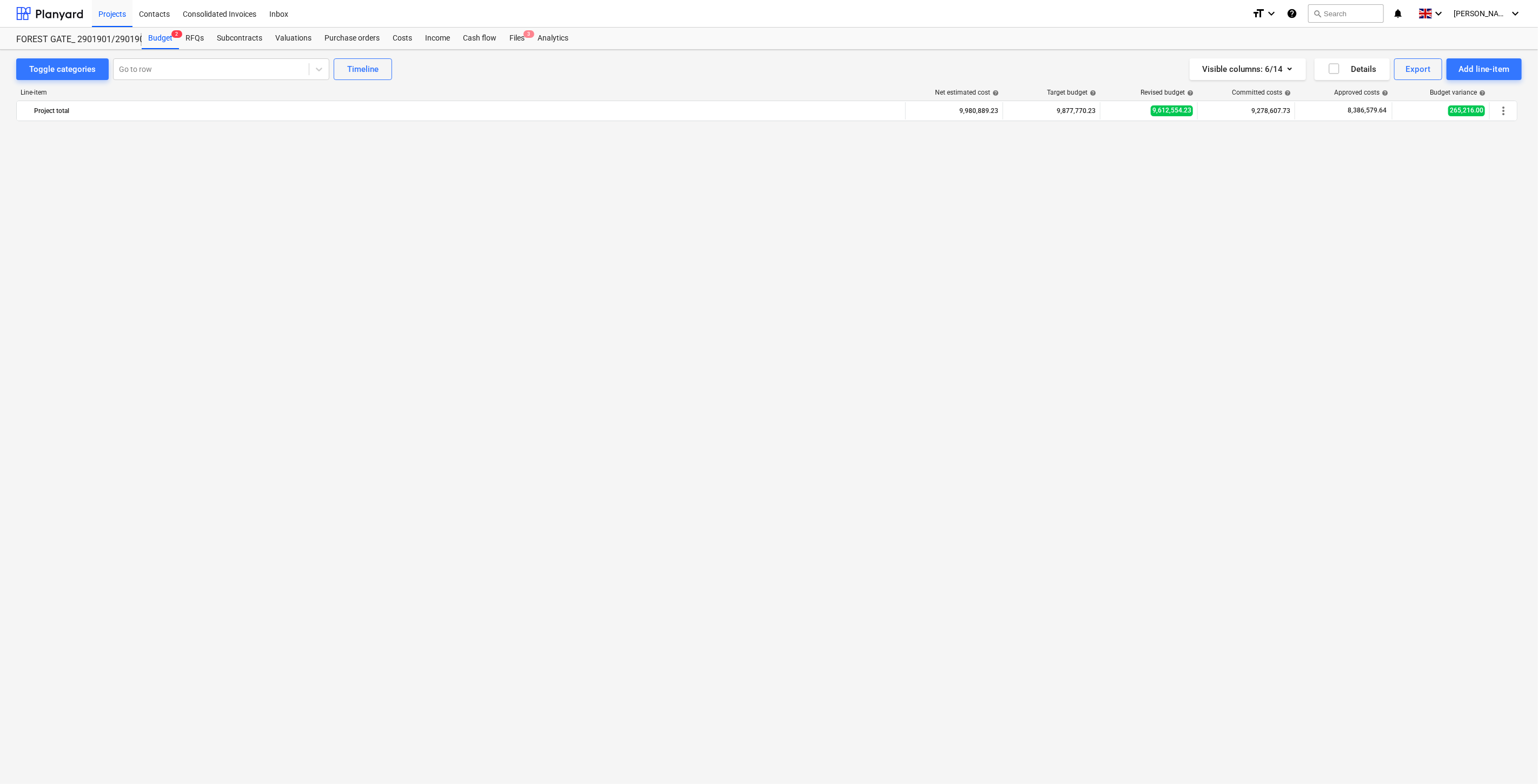
scroll to position [4174, 0]
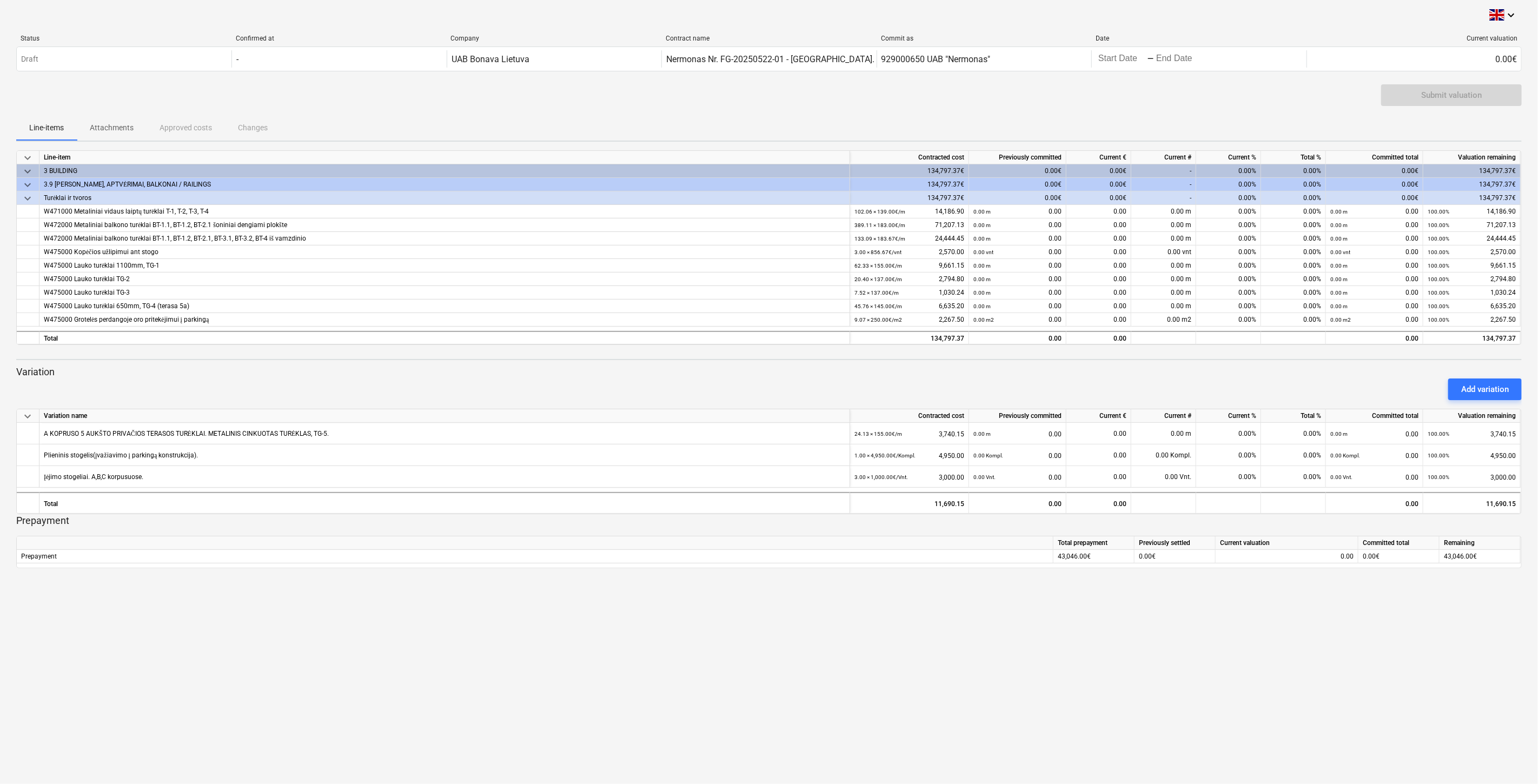
click at [114, 126] on p "Attachments" at bounding box center [112, 127] width 44 height 11
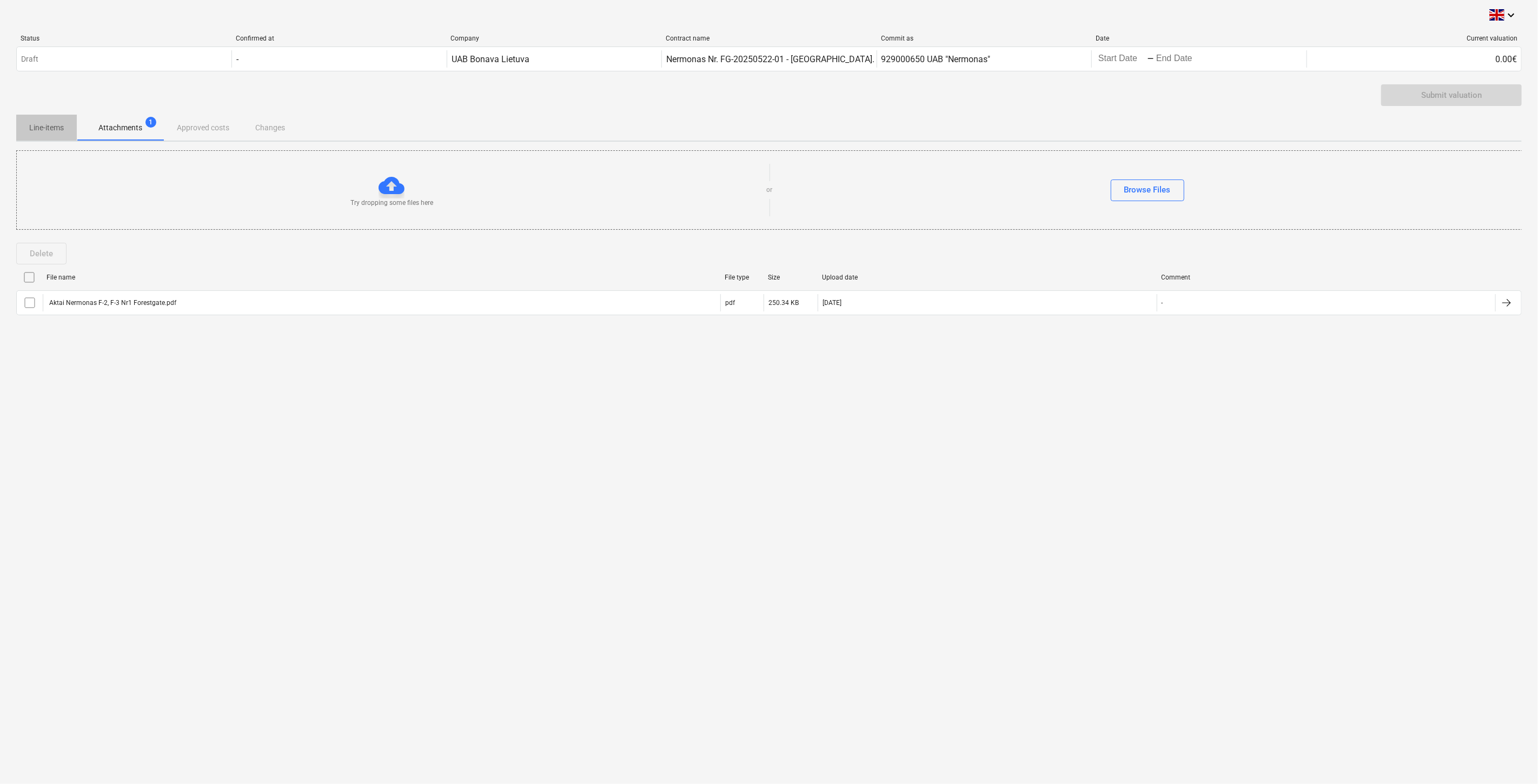
click at [62, 124] on p "Line-items" at bounding box center [46, 127] width 35 height 11
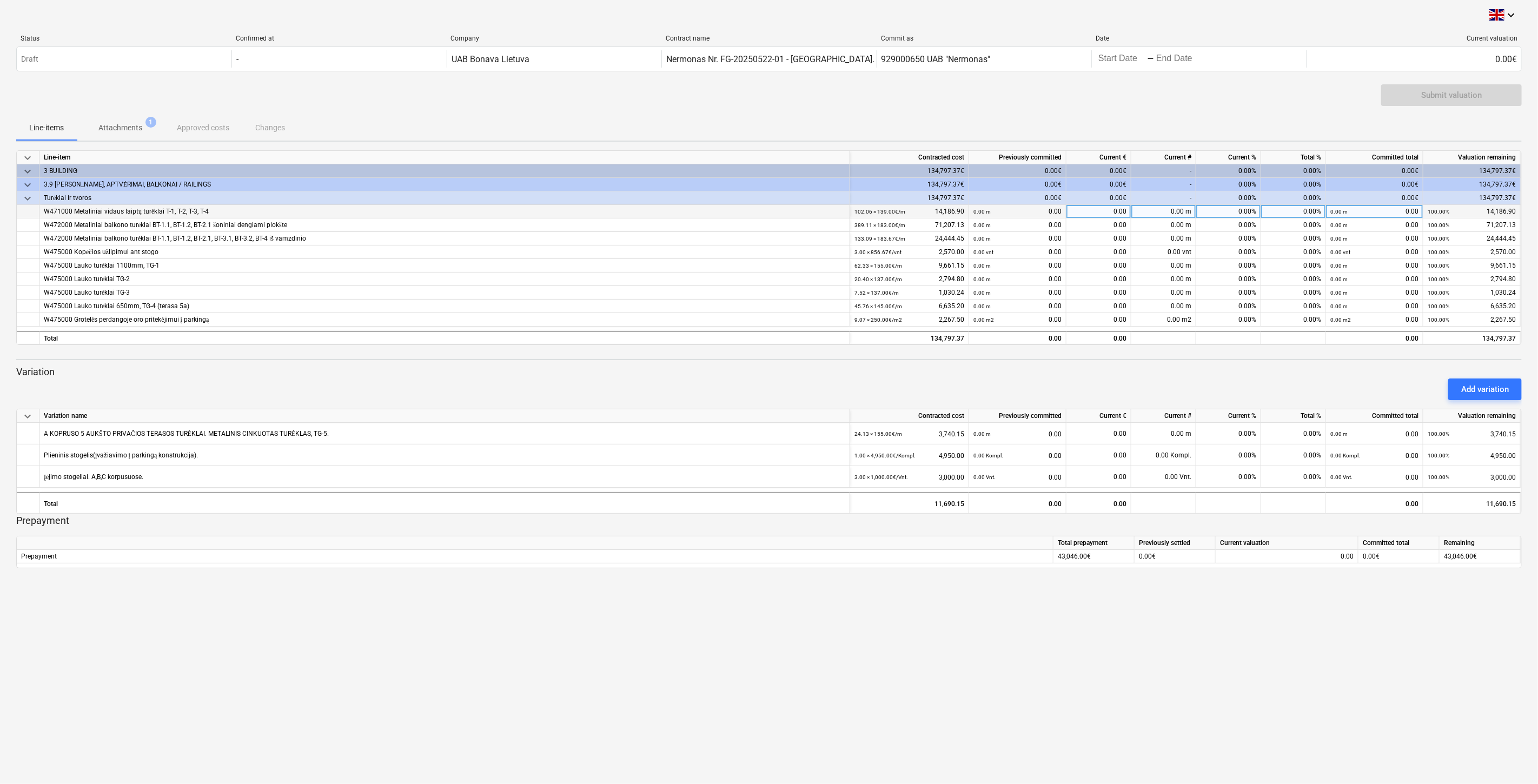
click at [1088, 212] on div "0.00" at bounding box center [1099, 212] width 65 height 14
type input "ė"
type input "4920.60"
click at [1139, 103] on div "Submit valuation" at bounding box center [769, 99] width 1506 height 30
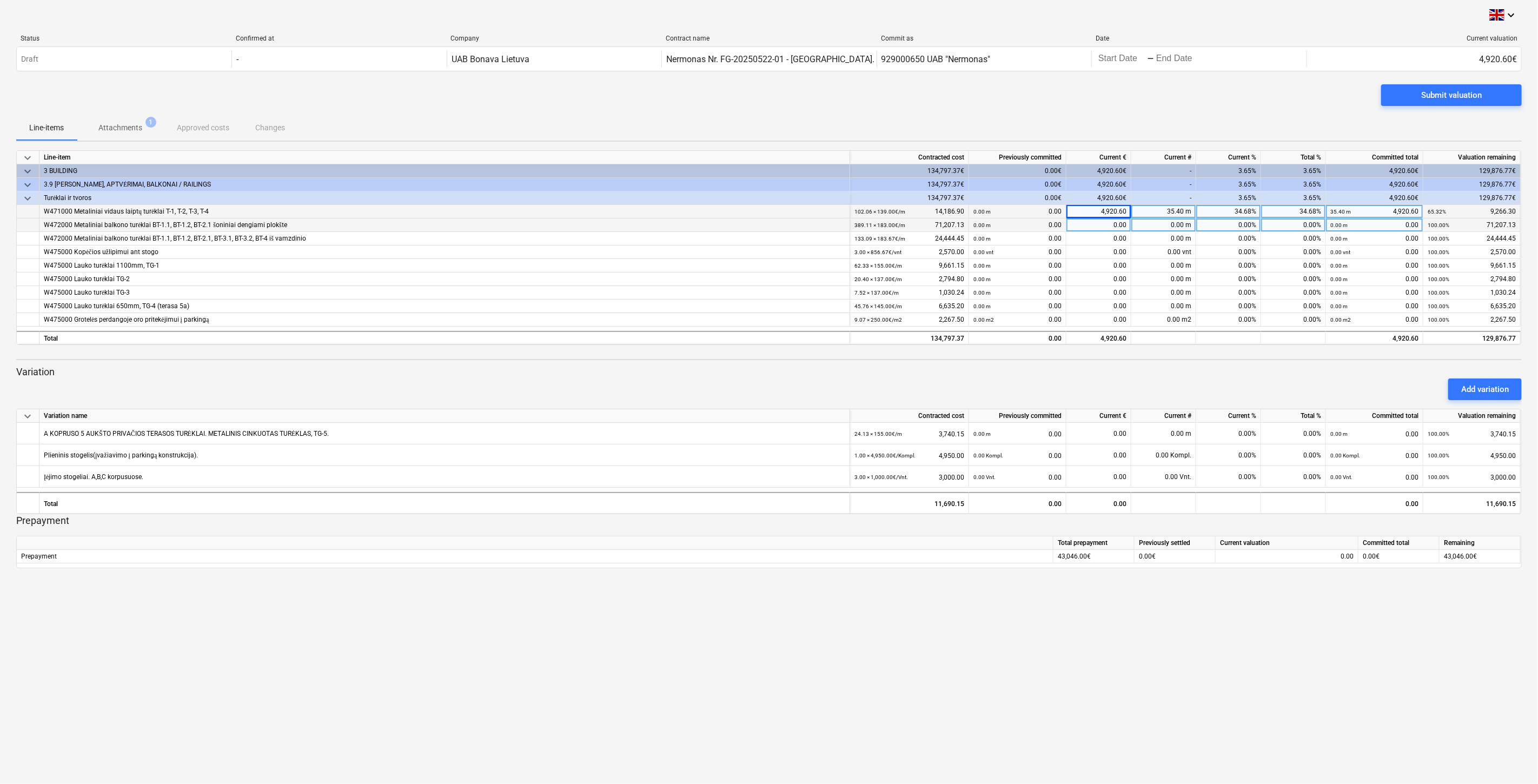
click at [1094, 221] on div "0.00" at bounding box center [1099, 225] width 65 height 14
type input "16515.75"
click at [1130, 93] on div "Submit valuation" at bounding box center [769, 99] width 1506 height 30
click at [1096, 237] on div "0.00" at bounding box center [1099, 239] width 65 height 14
type input "24444.45"
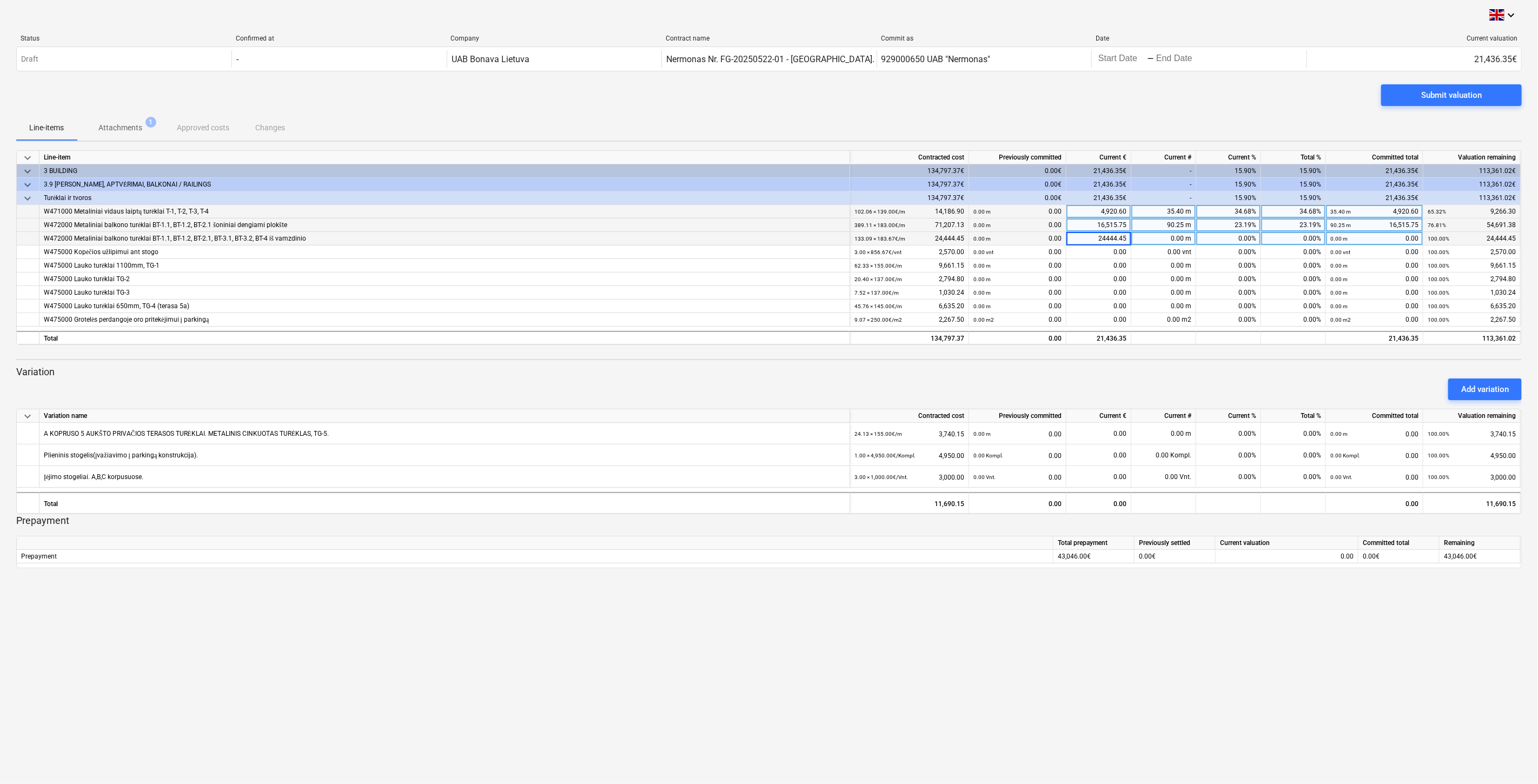
click at [1097, 101] on div "Submit valuation" at bounding box center [769, 99] width 1506 height 30
click at [1093, 265] on div "0.00" at bounding box center [1099, 265] width 65 height 14
type input "5099.50"
click at [1125, 114] on div "Submit valuation" at bounding box center [769, 99] width 1506 height 30
drag, startPoint x: 1138, startPoint y: 681, endPoint x: 1154, endPoint y: 666, distance: 21.9
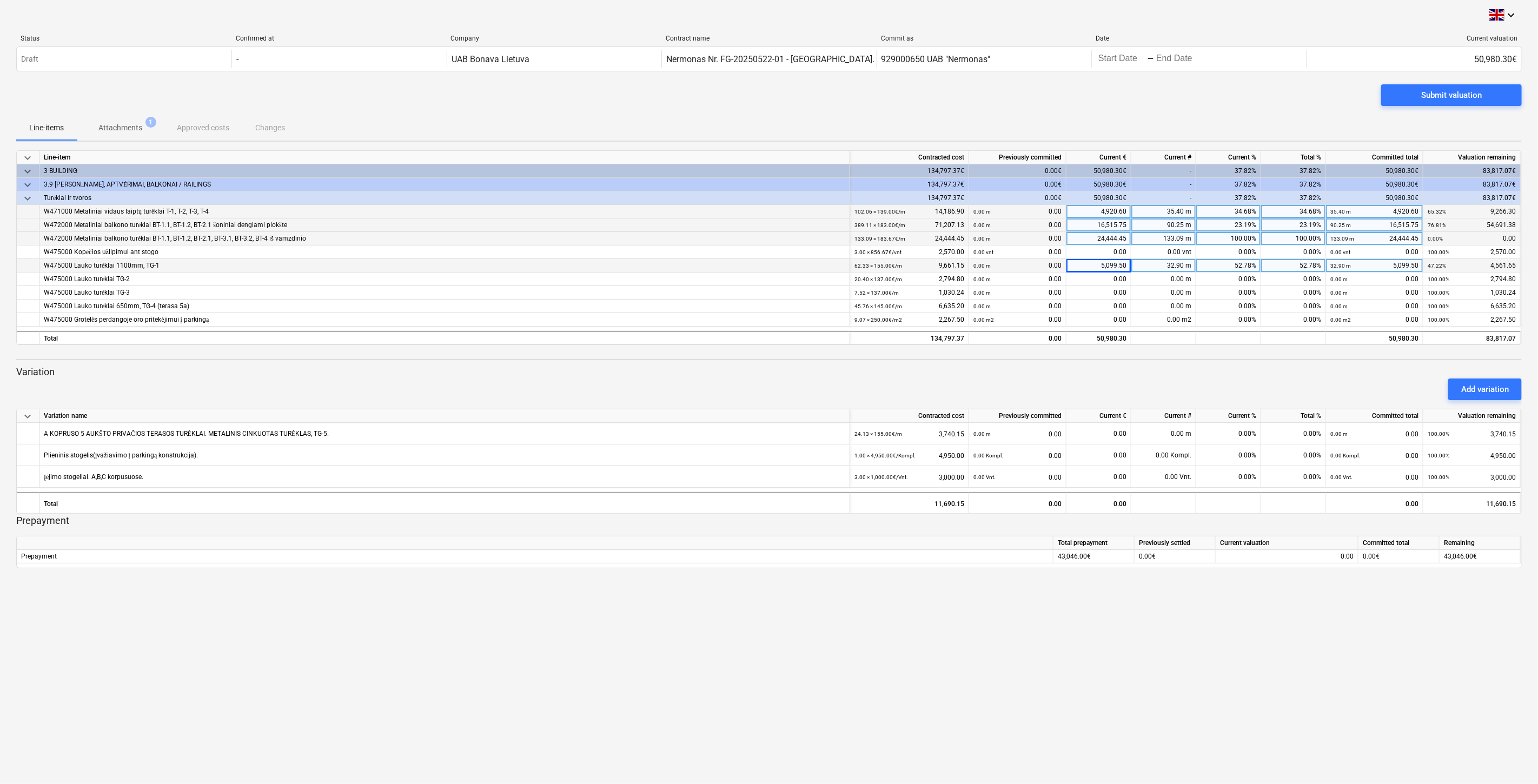
click at [1138, 681] on div "keyboard_arrow_down Status Confirmed at Company Contract name Commit as Date Cu…" at bounding box center [769, 392] width 1538 height 784
click at [1154, 666] on div "keyboard_arrow_down Status Confirmed at Company Contract name Commit as Date Cu…" at bounding box center [769, 392] width 1538 height 784
click at [1130, 386] on div "Add variation" at bounding box center [769, 389] width 1514 height 30
click at [1139, 383] on div "Add variation" at bounding box center [769, 389] width 1514 height 30
click at [1151, 380] on div "Add variation" at bounding box center [769, 389] width 1514 height 30
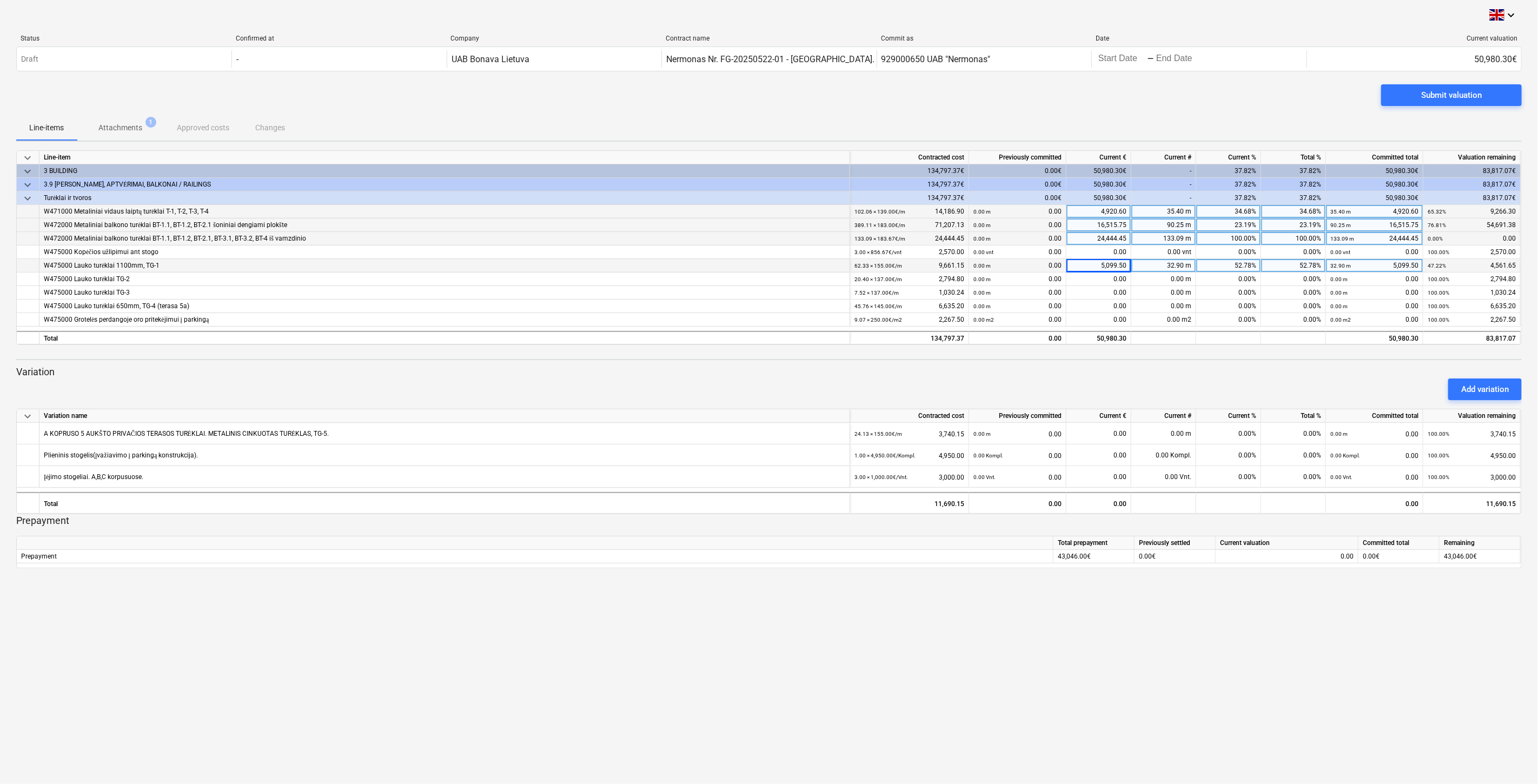
click at [1169, 371] on p "Variation" at bounding box center [769, 372] width 1506 height 13
click at [1173, 380] on div "Add variation" at bounding box center [769, 389] width 1514 height 30
click at [1182, 365] on div "keyboard_arrow_down Line-item Contracted cost Previously committed Current € Cu…" at bounding box center [769, 359] width 1506 height 418
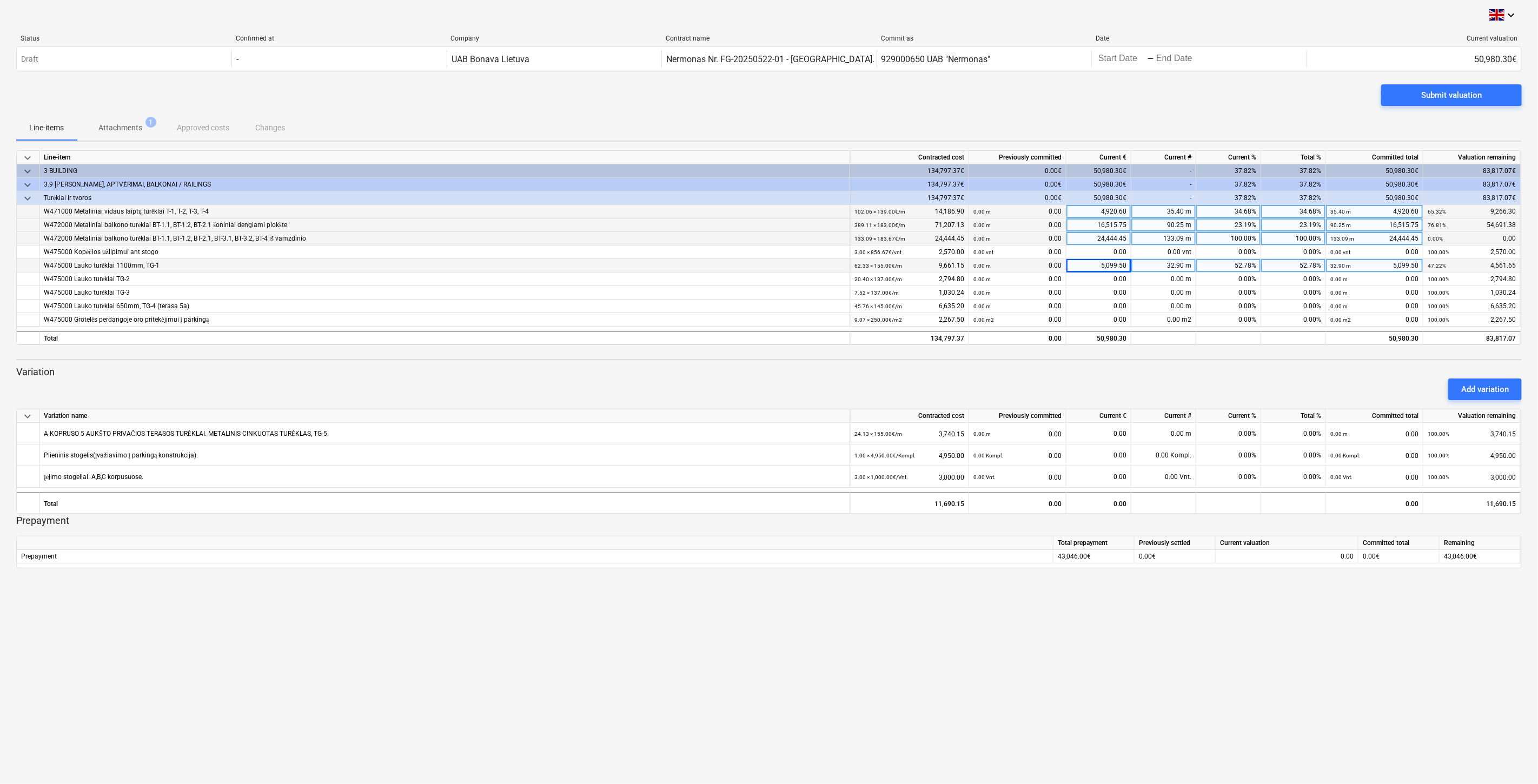
click at [1182, 365] on div "keyboard_arrow_down Line-item Contracted cost Previously committed Current € Cu…" at bounding box center [769, 359] width 1506 height 418
drag, startPoint x: 1149, startPoint y: 382, endPoint x: 1166, endPoint y: 374, distance: 18.8
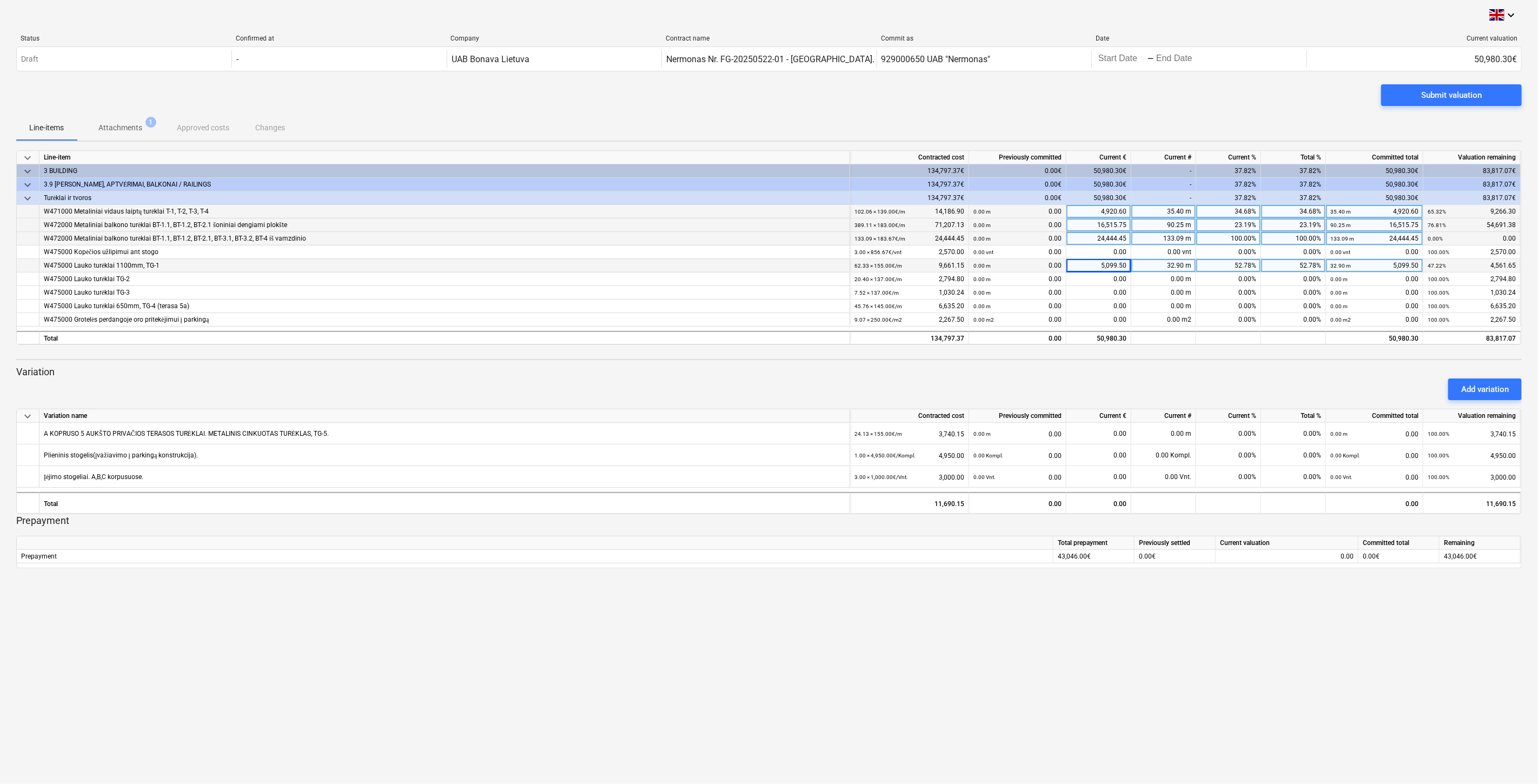
click at [1153, 380] on div "Add variation" at bounding box center [769, 389] width 1514 height 30
click at [1166, 374] on div "Add variation" at bounding box center [769, 389] width 1514 height 30
click at [1175, 369] on p "Variation" at bounding box center [769, 372] width 1506 height 13
click at [1180, 366] on p "Variation" at bounding box center [769, 372] width 1506 height 13
click at [1456, 95] on div "Submit valuation" at bounding box center [1451, 95] width 60 height 14
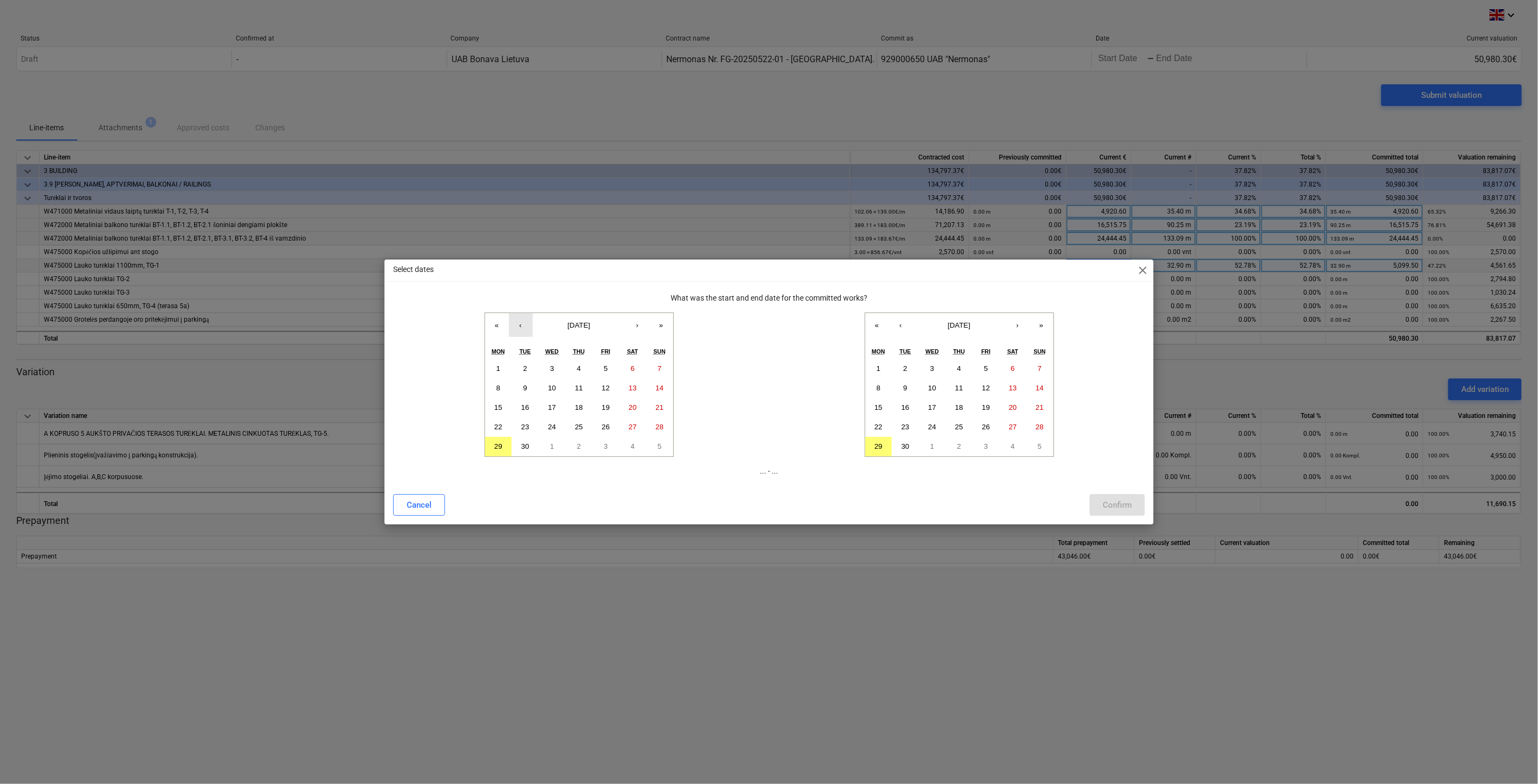
click at [520, 322] on button "‹" at bounding box center [521, 325] width 24 height 24
click at [498, 446] on abbr "25" at bounding box center [498, 446] width 8 height 8
click at [963, 426] on abbr "25" at bounding box center [959, 427] width 8 height 8
click at [1117, 503] on div "Confirm" at bounding box center [1117, 505] width 29 height 14
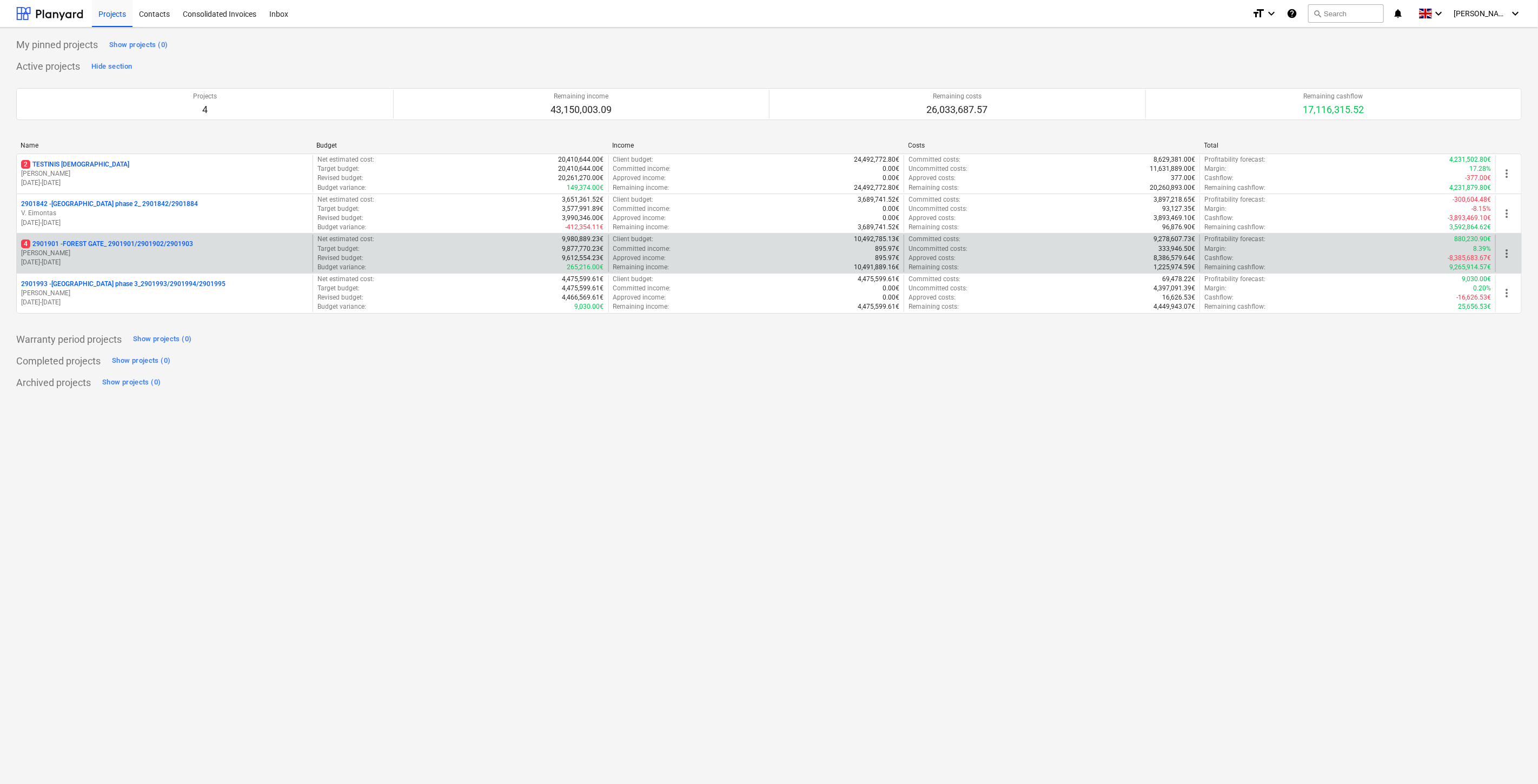
click at [209, 248] on div "4 2901901 - FOREST GATE_ 2901901/2901902/2901903" at bounding box center [164, 244] width 287 height 9
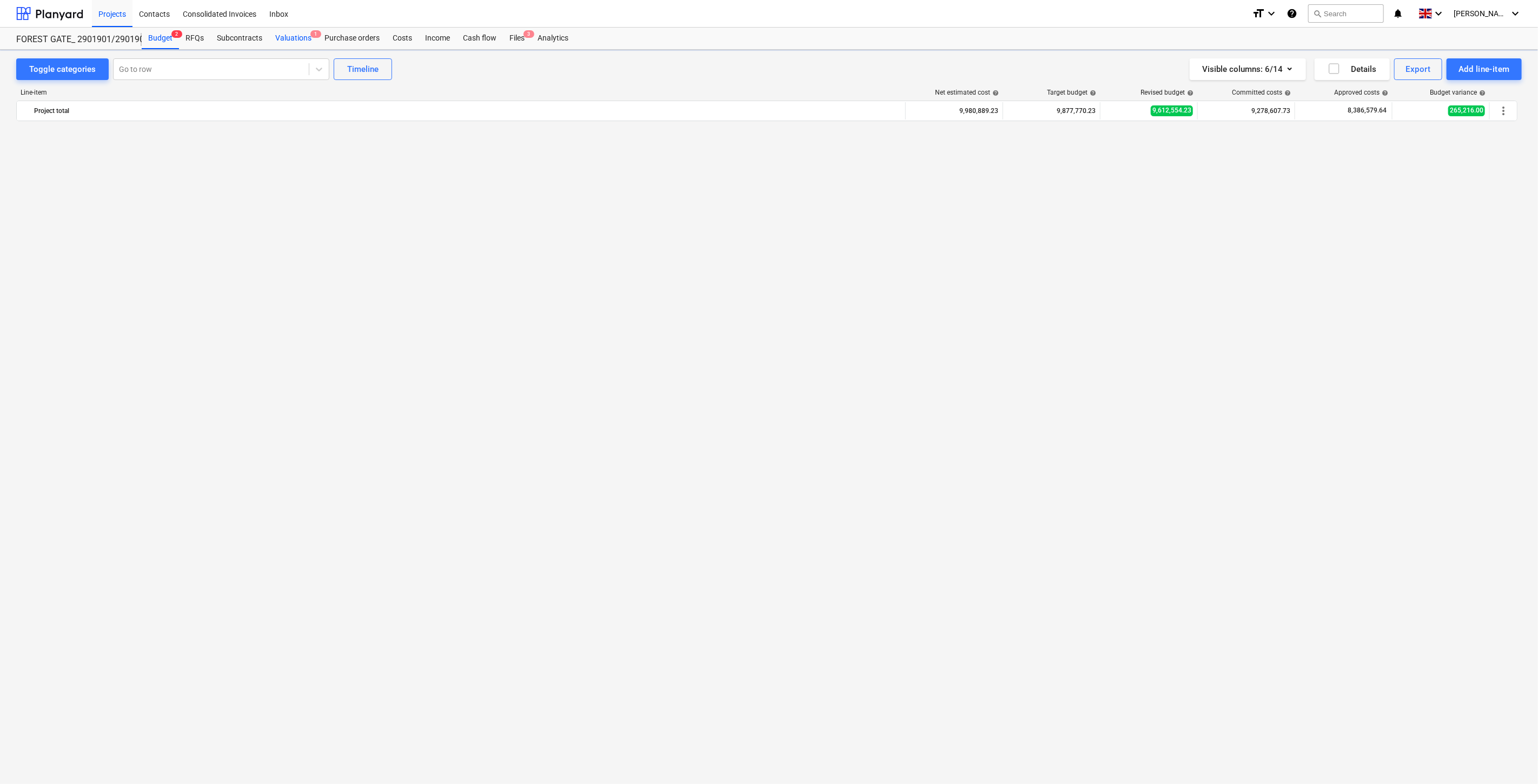
click at [294, 39] on div "Valuations 1" at bounding box center [293, 38] width 49 height 22
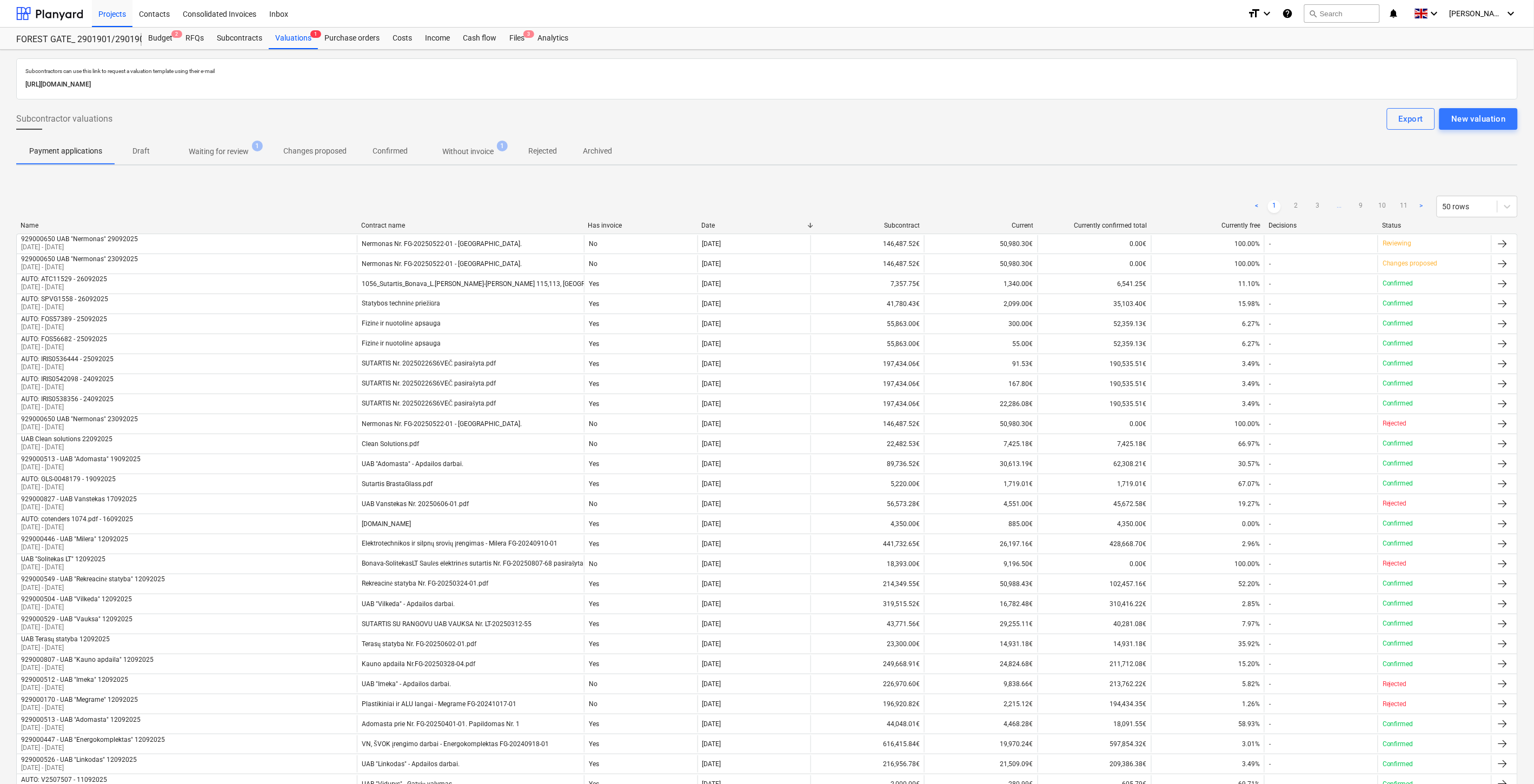
click at [217, 156] on p "Waiting for review" at bounding box center [218, 151] width 60 height 11
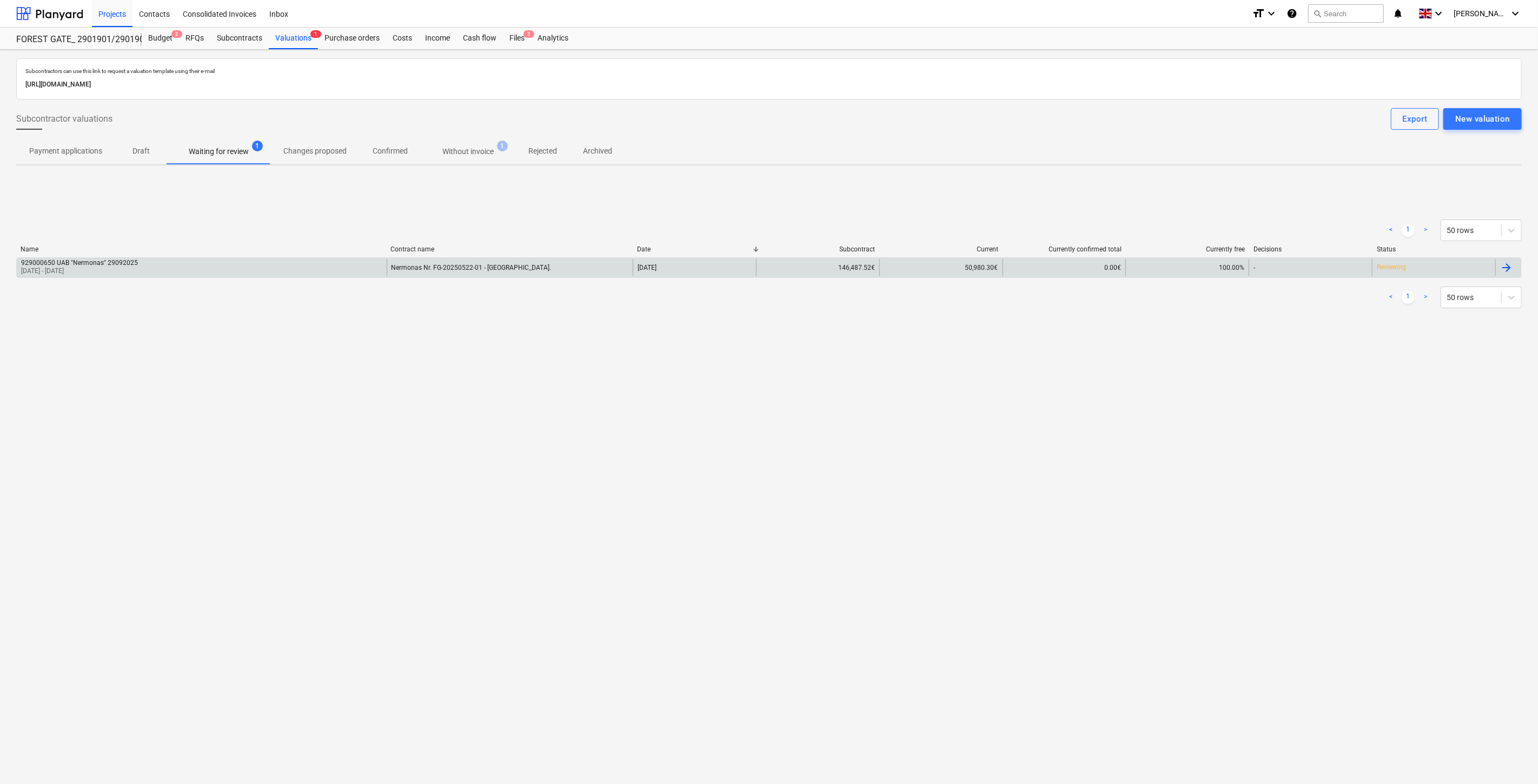
click at [241, 267] on div "929000650 UAB "Nermonas" 29092025 25 Aug 2025 - 25 Sep 2025" at bounding box center [202, 267] width 370 height 17
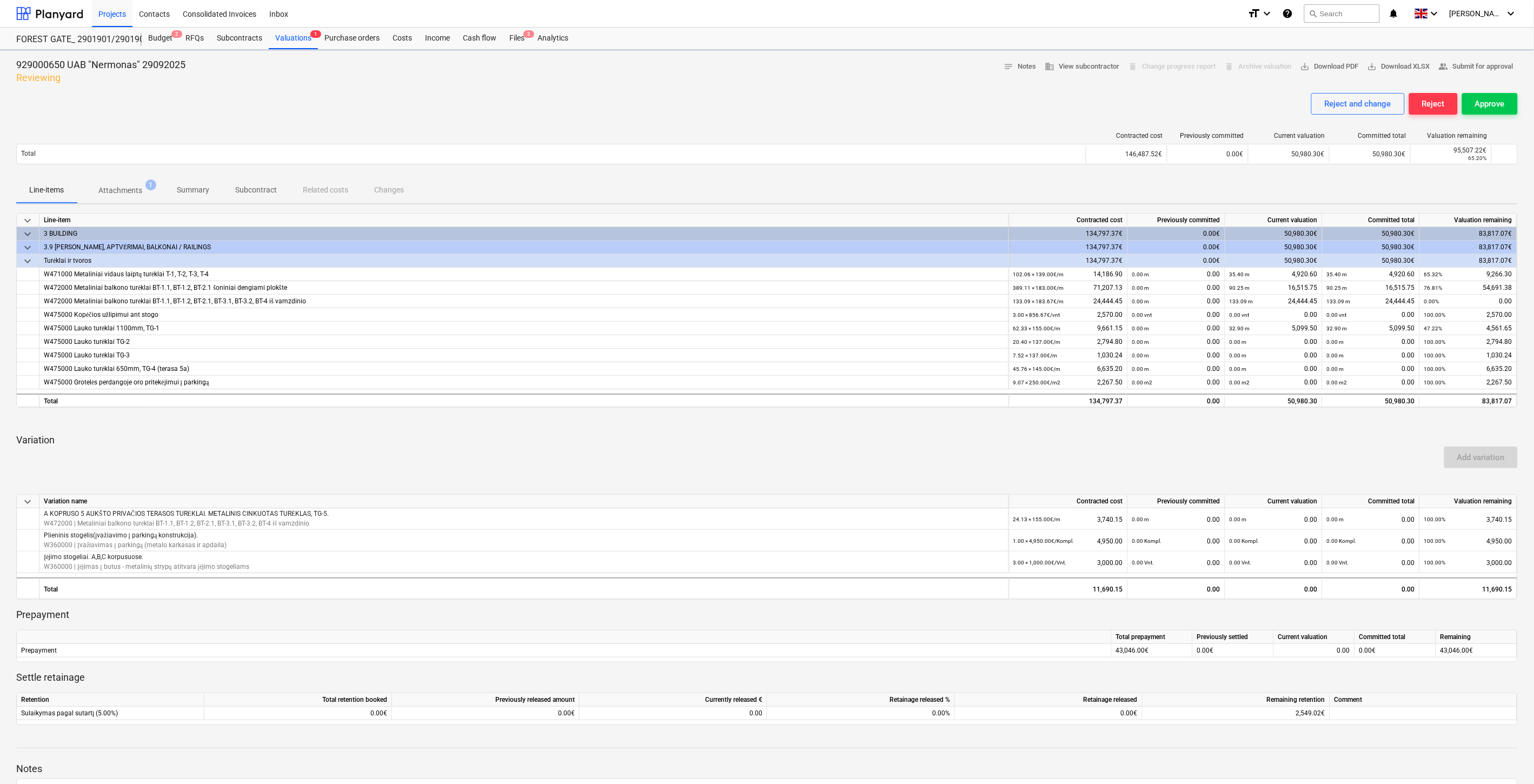
click at [126, 194] on p "Attachments" at bounding box center [120, 190] width 44 height 11
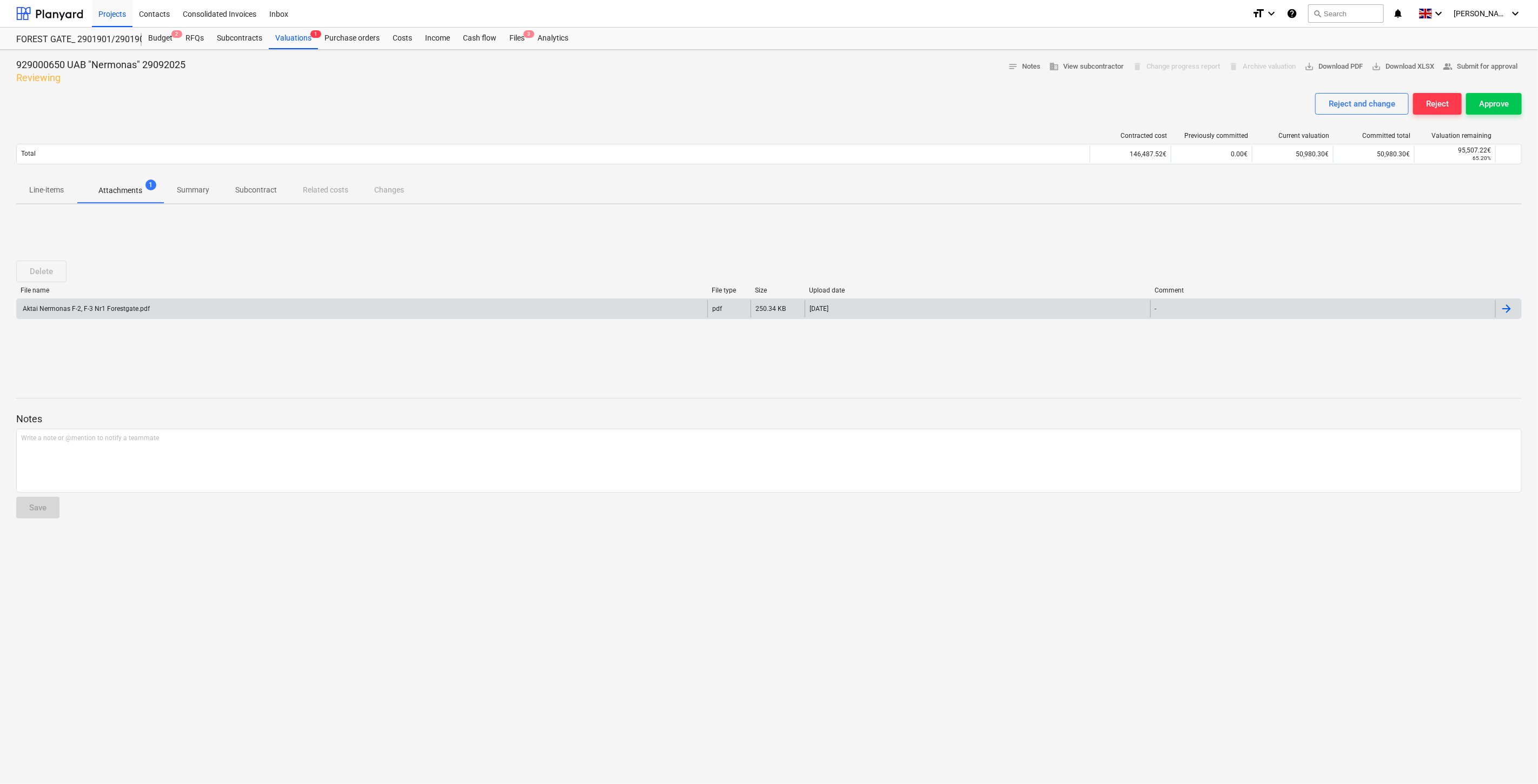
click at [253, 304] on div "Aktai Nermonas F-2, F-3 Nr1 Forestgate.pdf" at bounding box center [362, 309] width 691 height 17
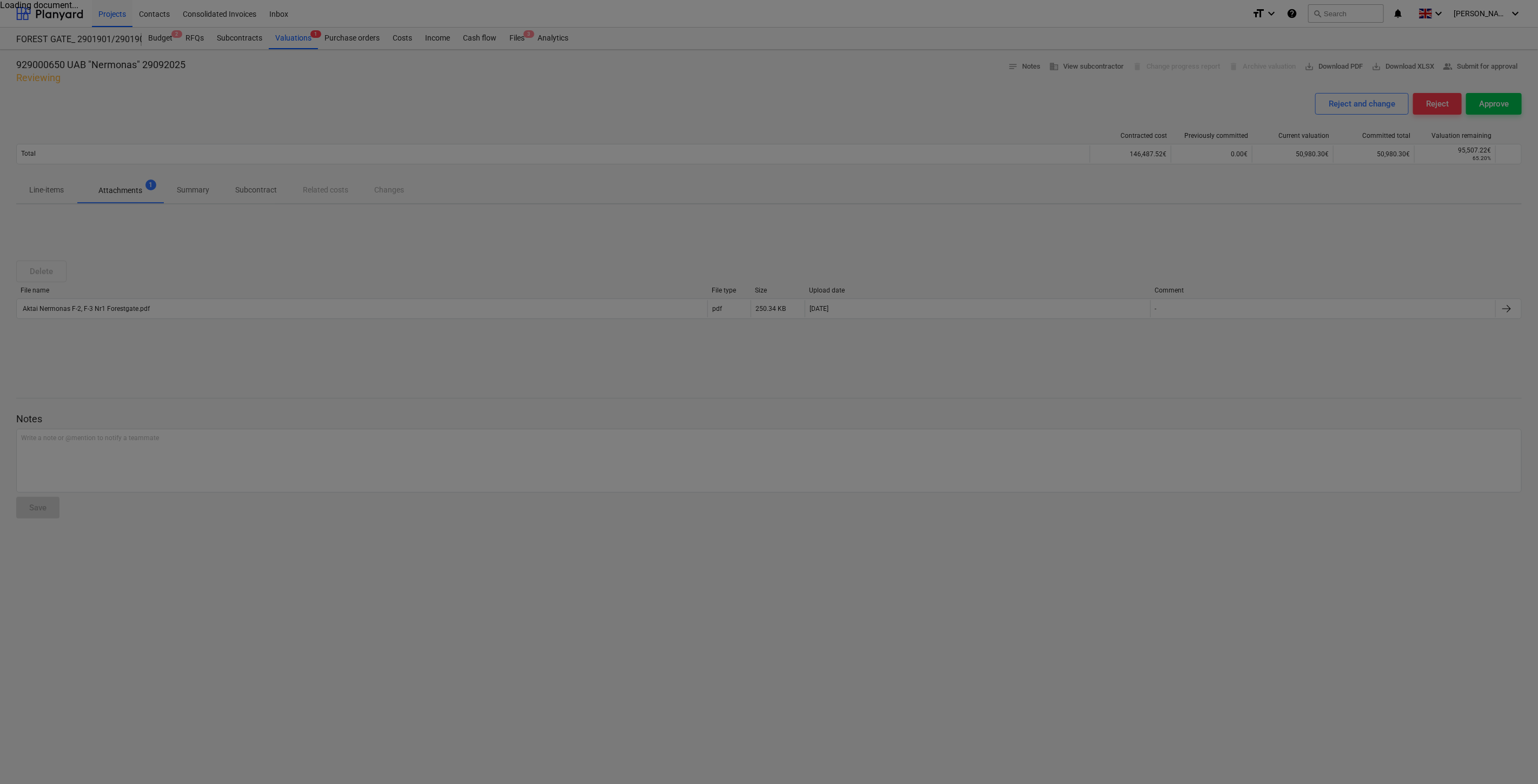
click at [1105, 222] on div at bounding box center [769, 392] width 1538 height 784
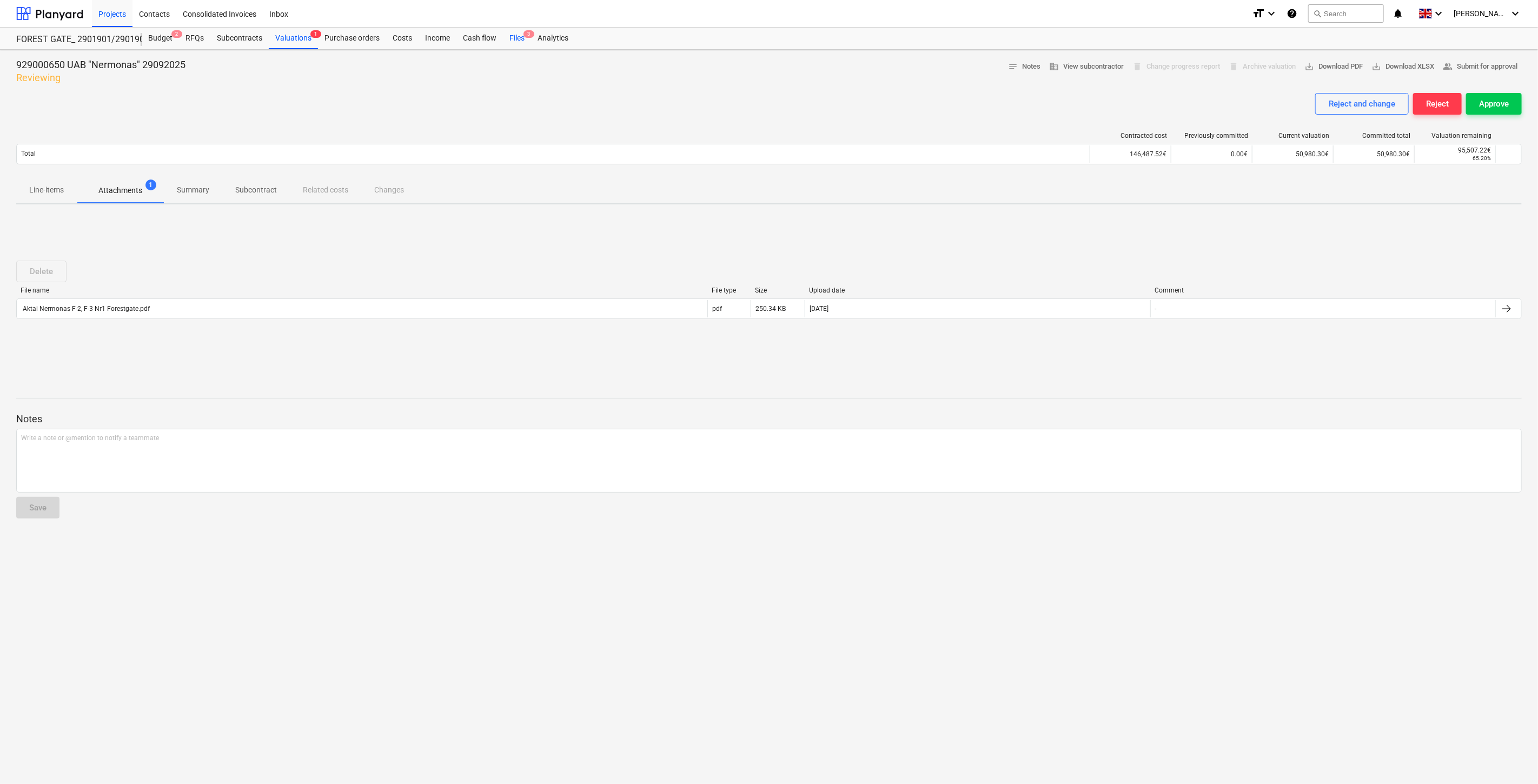
click at [509, 39] on div "Files 3" at bounding box center [517, 38] width 28 height 22
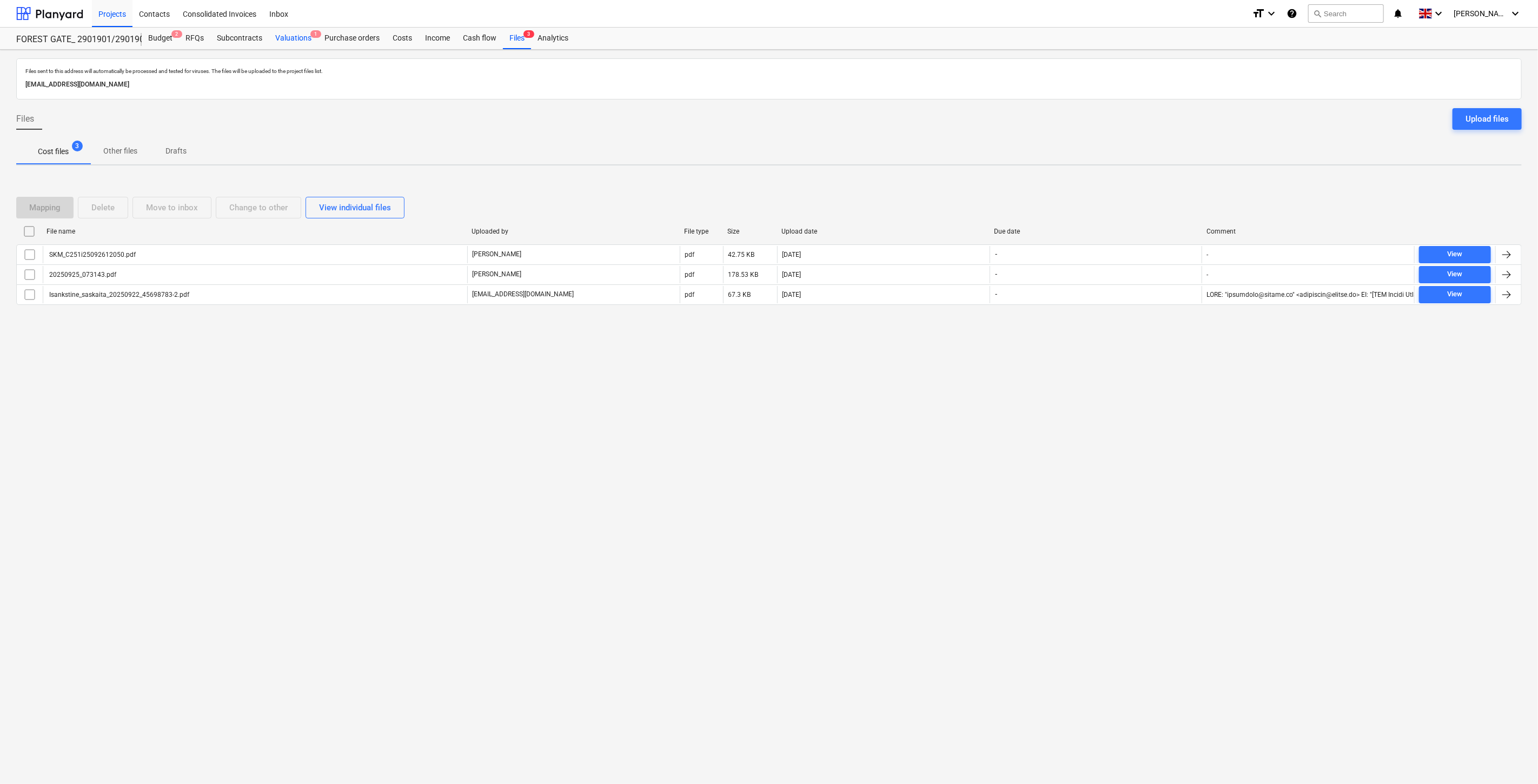
drag, startPoint x: 295, startPoint y: 49, endPoint x: 316, endPoint y: 33, distance: 26.4
click at [295, 49] on div "Valuations 1" at bounding box center [293, 38] width 49 height 22
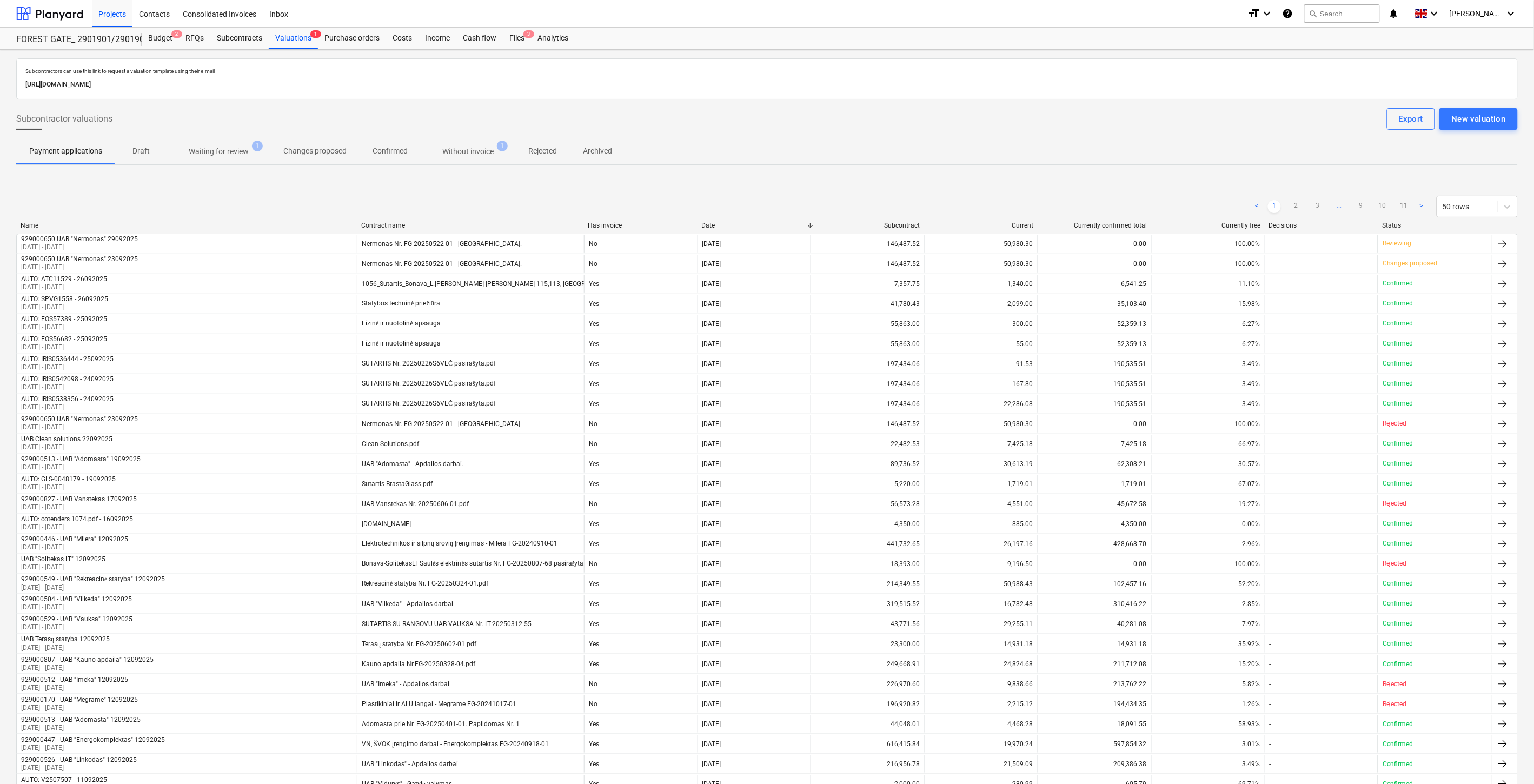
click at [250, 161] on button "Waiting for review 1" at bounding box center [218, 151] width 103 height 26
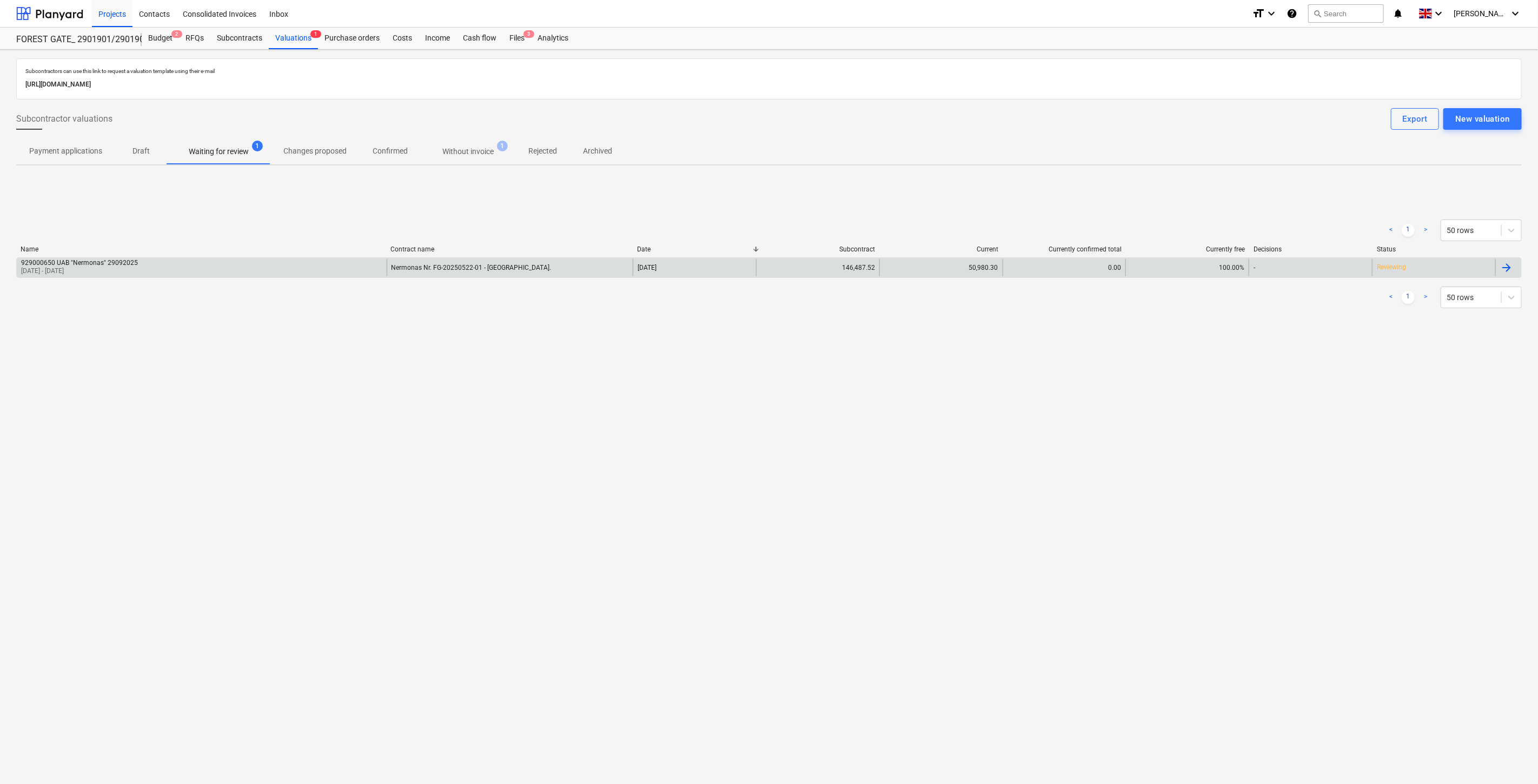
click at [859, 269] on div "146,487.52" at bounding box center [818, 267] width 124 height 17
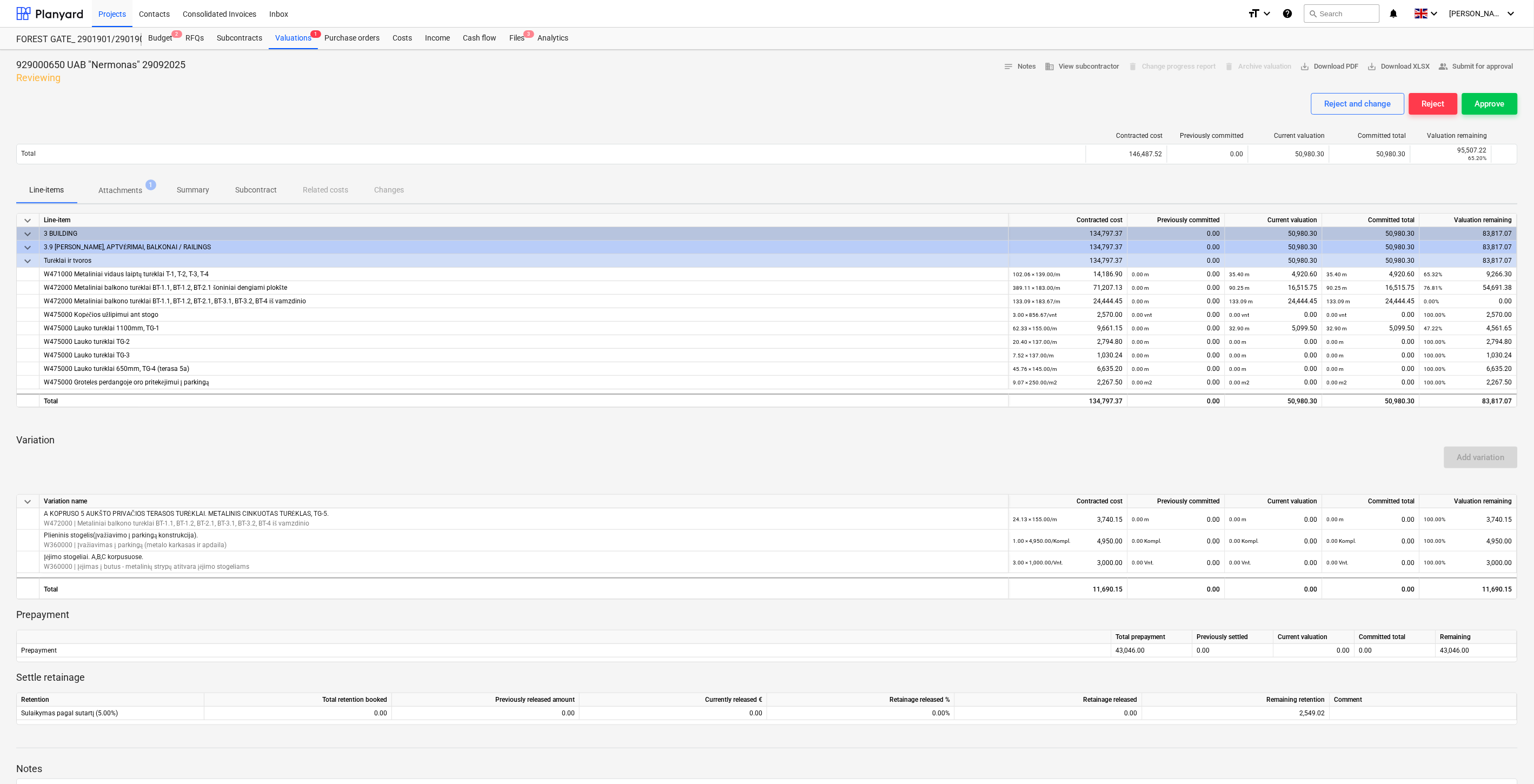
click at [889, 108] on div "Reject and change Reject Approve" at bounding box center [767, 108] width 1502 height 30
click at [523, 37] on span "3" at bounding box center [528, 34] width 11 height 8
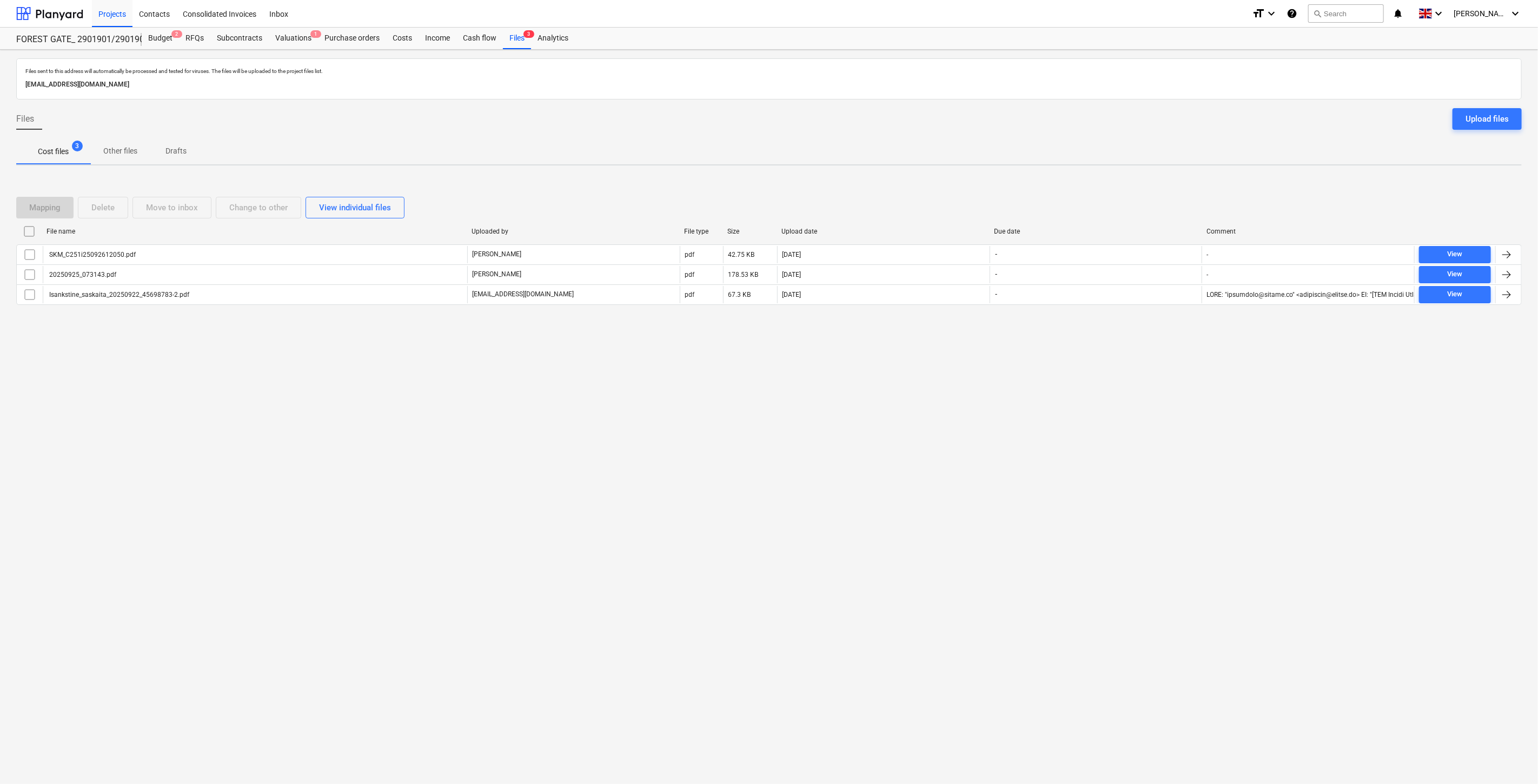
drag, startPoint x: 61, startPoint y: 9, endPoint x: 72, endPoint y: 27, distance: 21.1
click at [61, 9] on div at bounding box center [50, 13] width 67 height 27
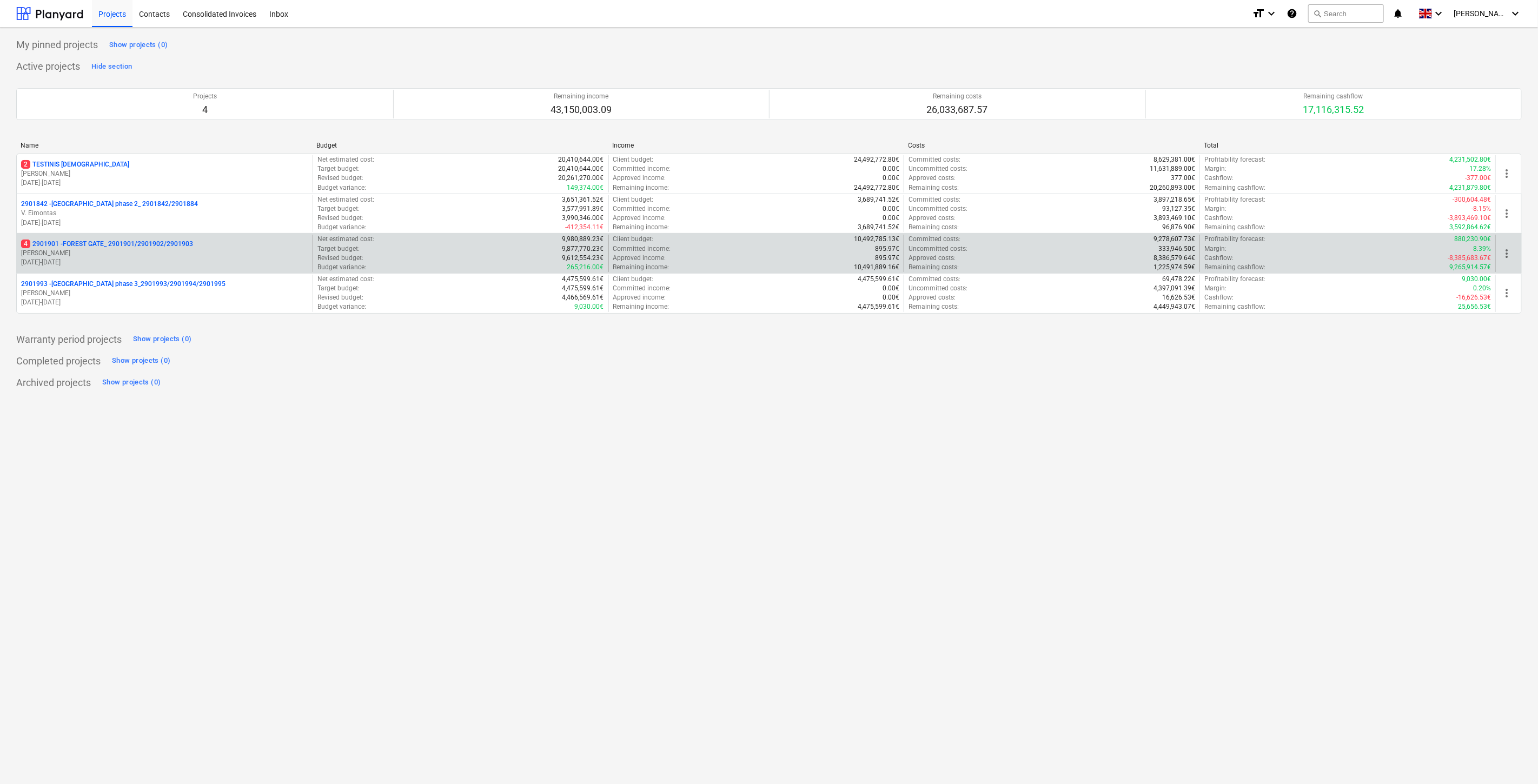
click at [119, 252] on p "J. Karalius" at bounding box center [164, 253] width 287 height 9
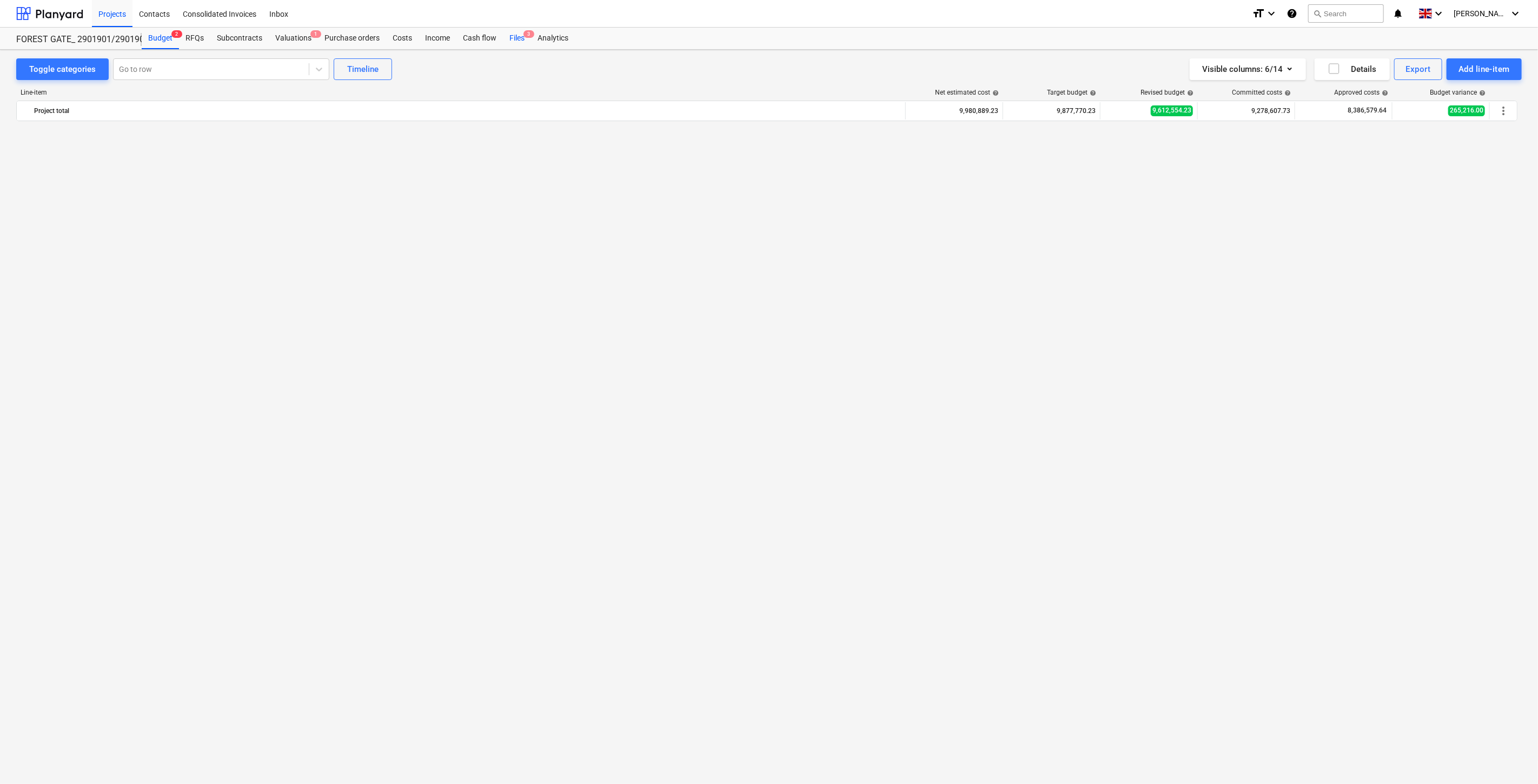
scroll to position [4174, 0]
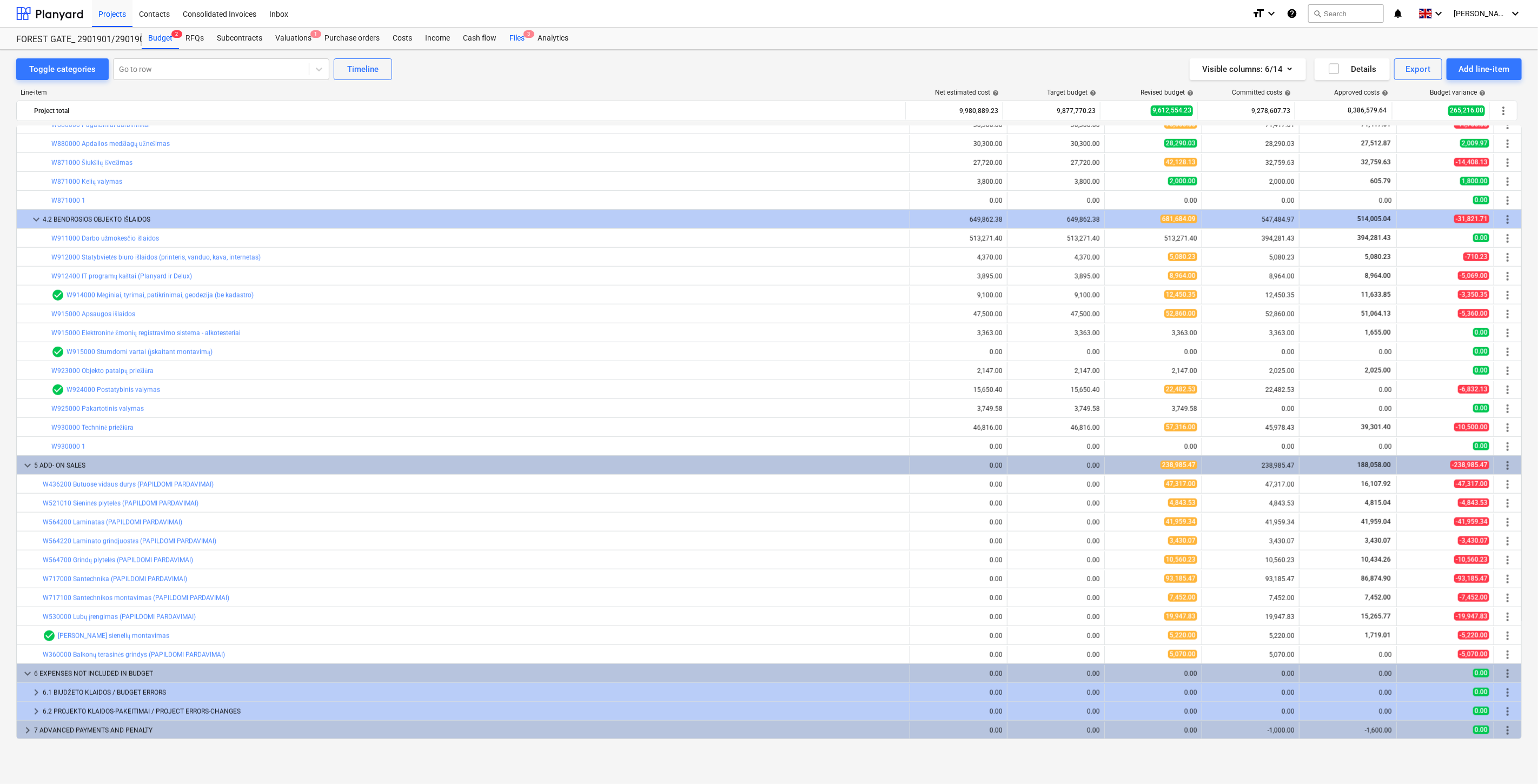
click at [514, 41] on div "Files 3" at bounding box center [517, 38] width 28 height 22
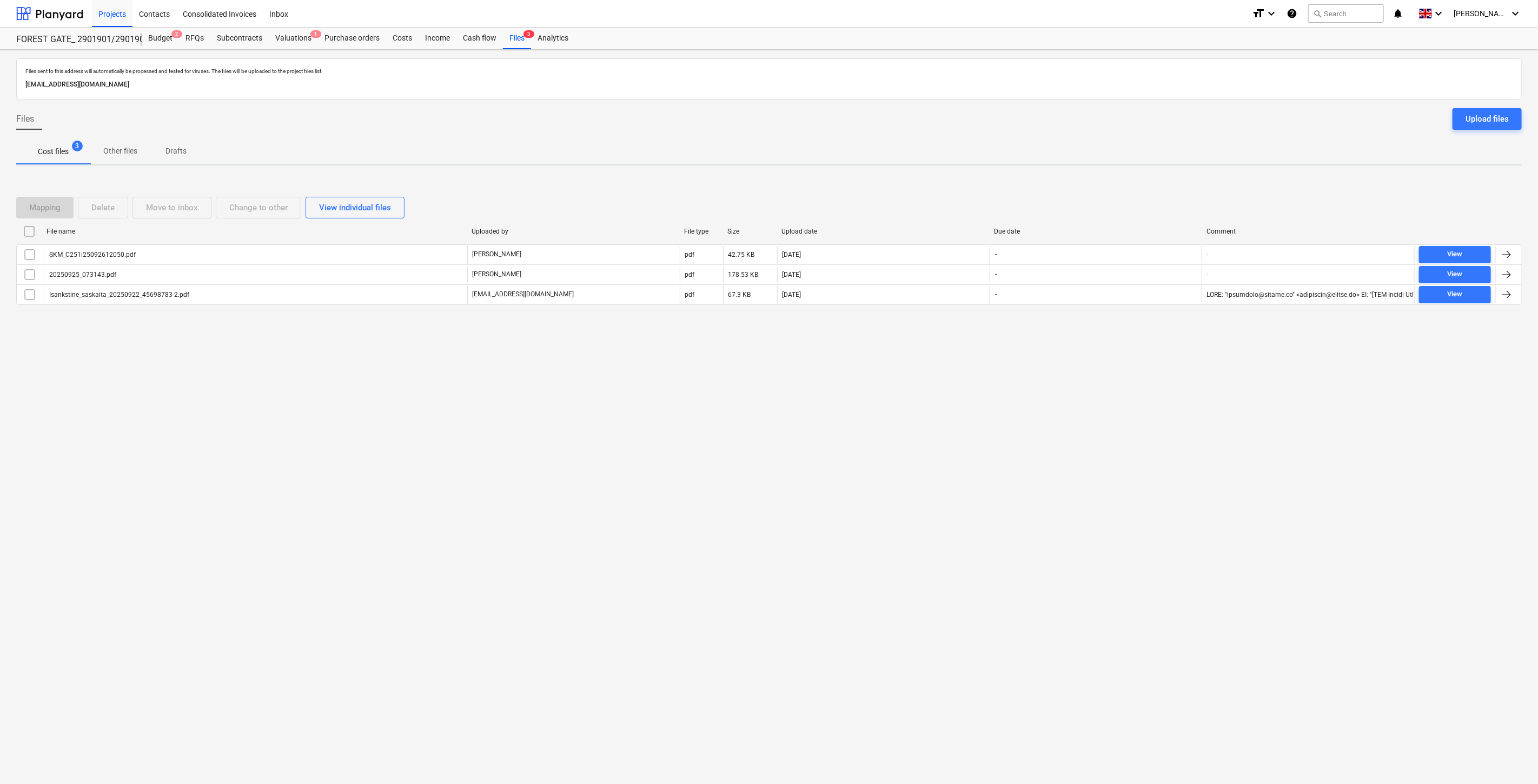
click at [1076, 412] on div "Files sent to this address will automatically be processed and tested for virus…" at bounding box center [769, 417] width 1538 height 734
click at [1096, 385] on div "Files sent to this address will automatically be processed and tested for virus…" at bounding box center [769, 417] width 1538 height 734
